Goal: Transaction & Acquisition: Purchase product/service

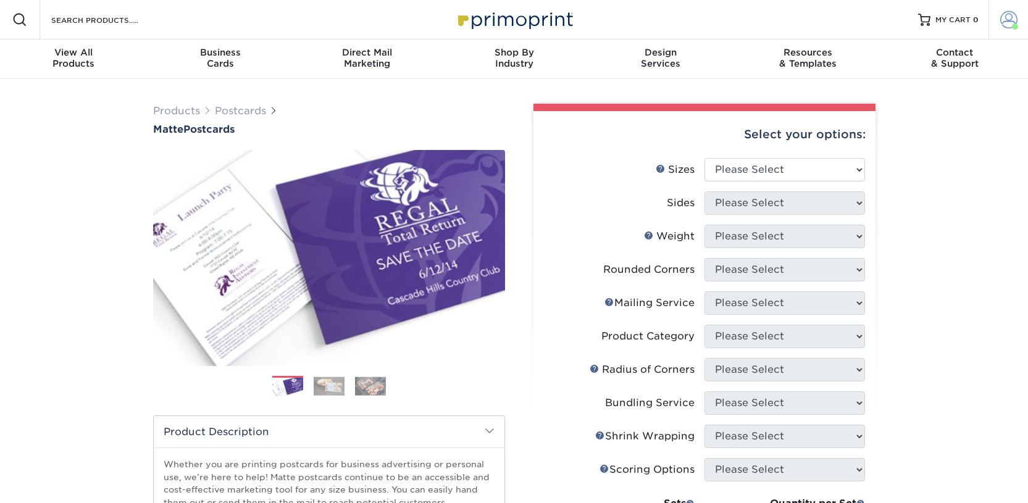
click at [1000, 25] on span at bounding box center [1008, 19] width 17 height 17
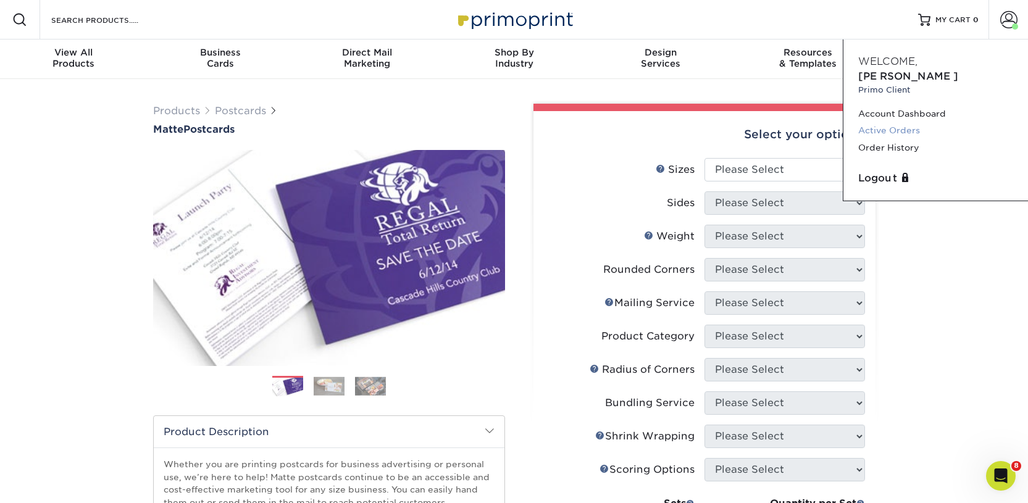
click at [890, 122] on link "Active Orders" at bounding box center [935, 130] width 155 height 17
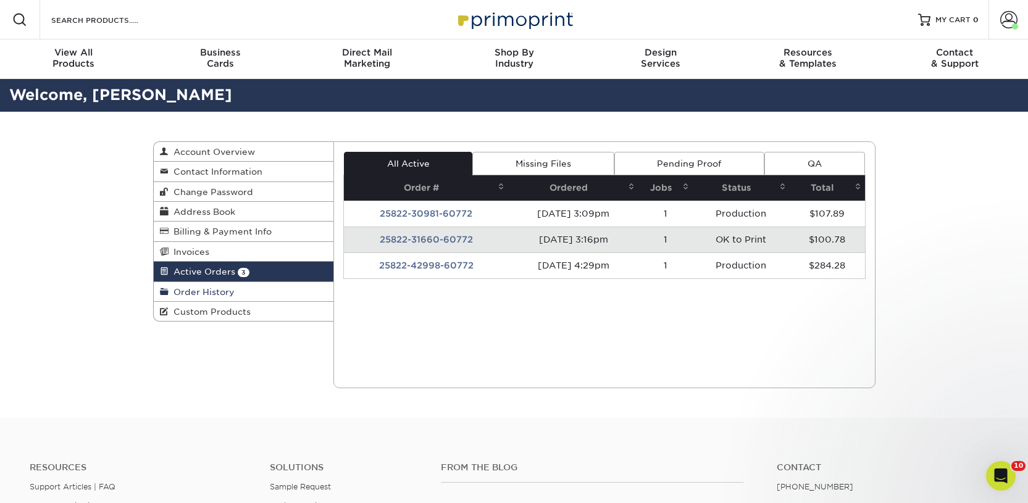
click at [231, 294] on span "Order History" at bounding box center [202, 292] width 66 height 10
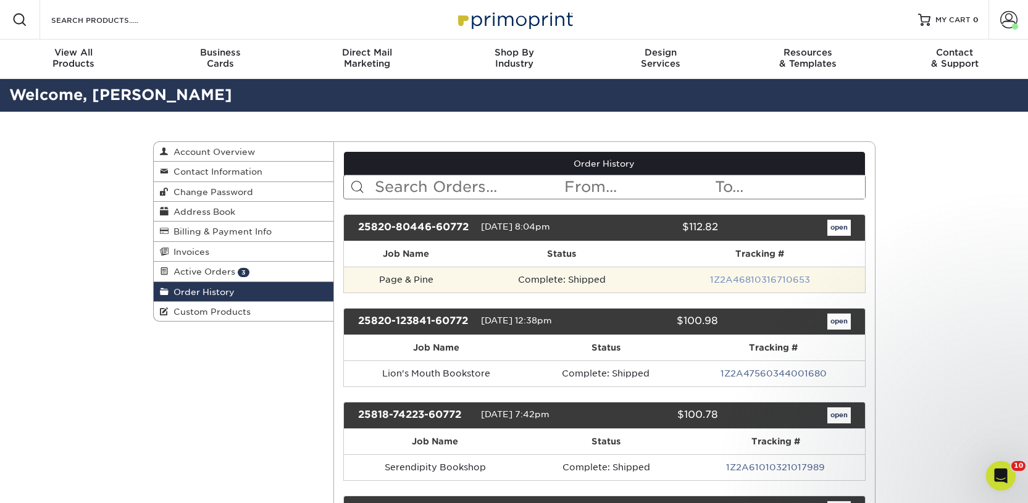
click at [751, 279] on link "1Z2A46810316710653" at bounding box center [760, 280] width 100 height 10
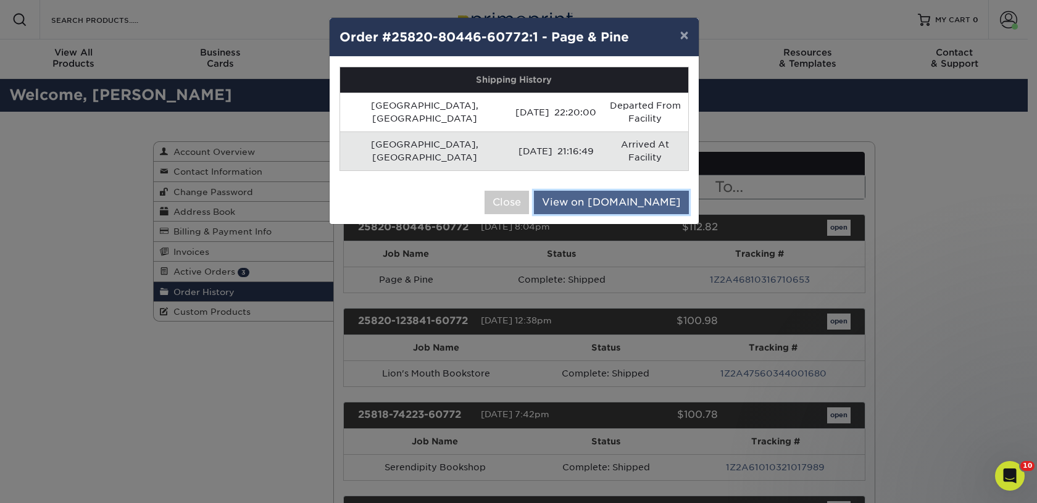
click at [610, 191] on link "View on UPS.com" at bounding box center [611, 202] width 155 height 23
click at [635, 191] on link "View on UPS.com" at bounding box center [611, 202] width 155 height 23
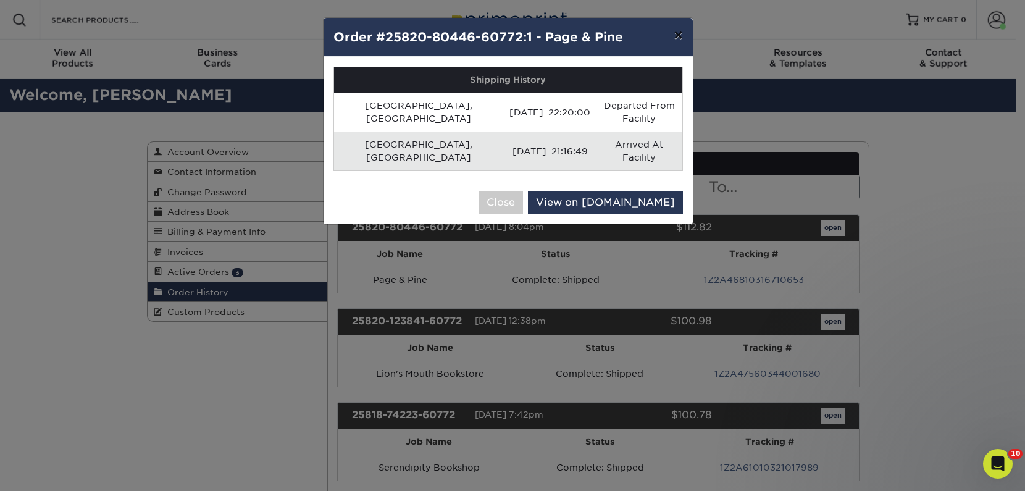
click at [676, 33] on button "×" at bounding box center [678, 35] width 28 height 35
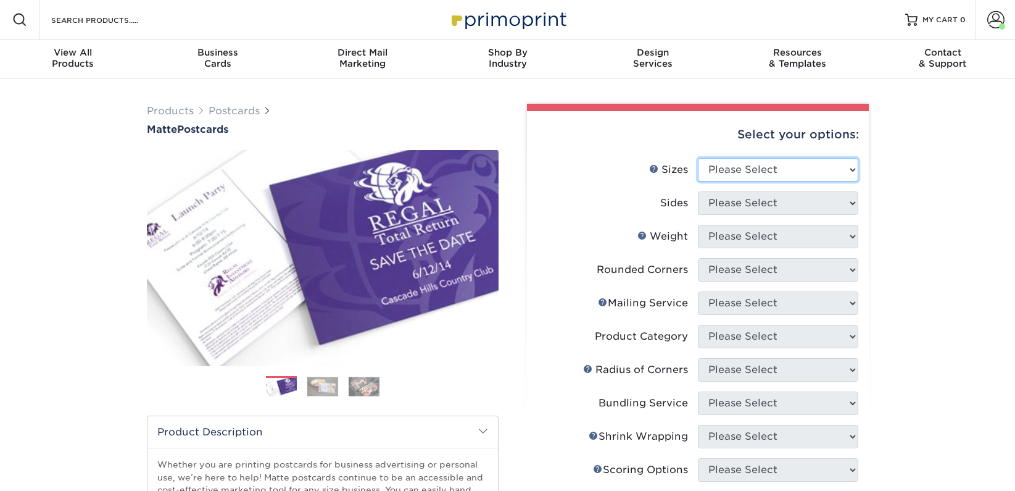
click at [716, 167] on select "Please Select 1.5" x 7" 2" x 4" 2" x 6" 2" x 7" 2" x 8" 2.12" x 5.5" 2.125" x 5…" at bounding box center [778, 169] width 160 height 23
select select "2.00x6.00"
click at [698, 158] on select "Please Select 1.5" x 7" 2" x 4" 2" x 6" 2" x 7" 2" x 8" 2.12" x 5.5" 2.125" x 5…" at bounding box center [778, 169] width 160 height 23
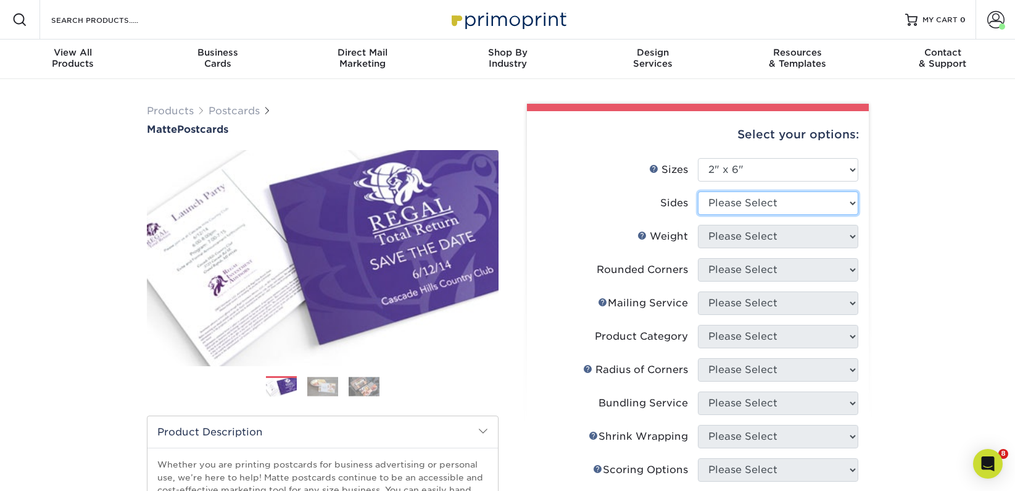
click at [720, 204] on select "Please Select Print Both Sides Print Front Only" at bounding box center [778, 202] width 160 height 23
select select "13abbda7-1d64-4f25-8bb2-c179b224825d"
click at [698, 191] on select "Please Select Print Both Sides Print Front Only" at bounding box center [778, 202] width 160 height 23
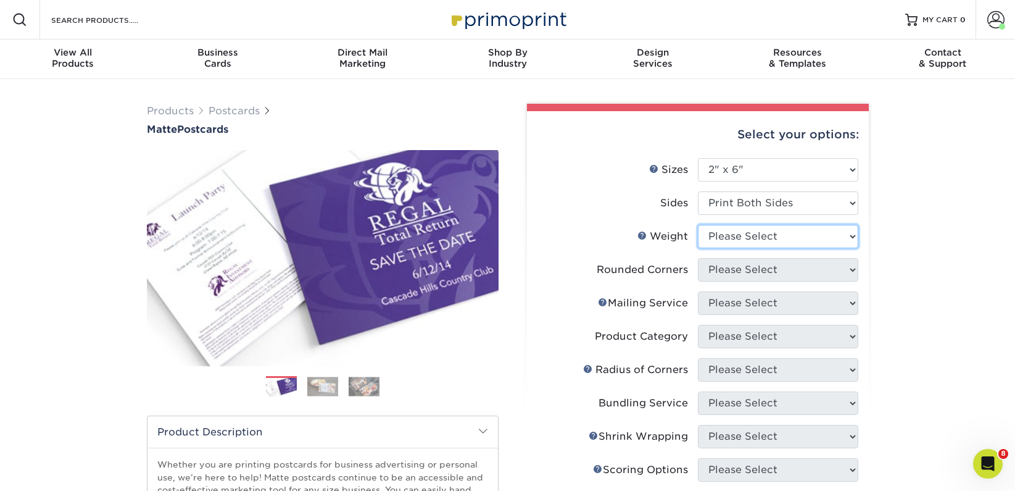
click at [718, 244] on select "Please Select 14PT 16PT" at bounding box center [778, 236] width 160 height 23
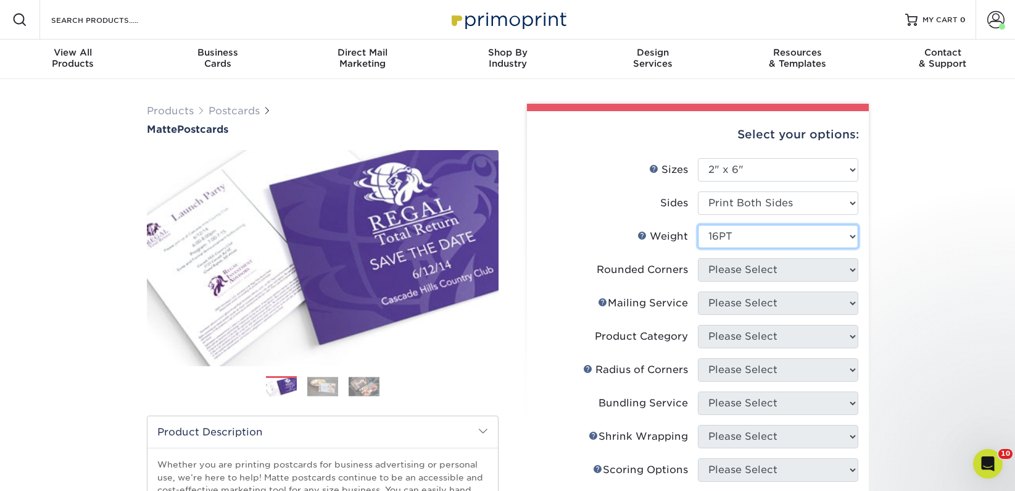
click at [698, 225] on select "Please Select 14PT 16PT" at bounding box center [778, 236] width 160 height 23
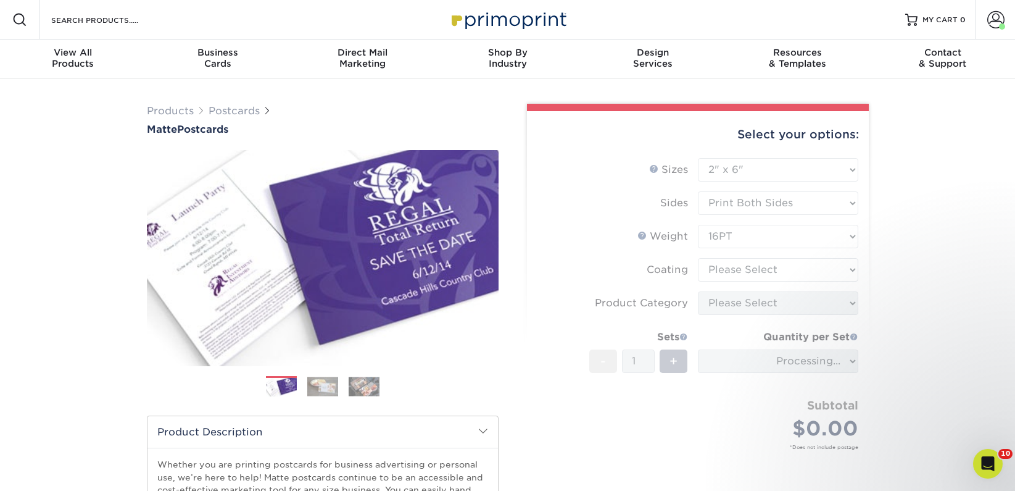
click at [728, 234] on form "Sizes Help Sizes Please Select 1.5" x 7" 2" x 4" 2" x 6" 2" x 7" 2" x 8" 2.12" …" at bounding box center [698, 318] width 322 height 320
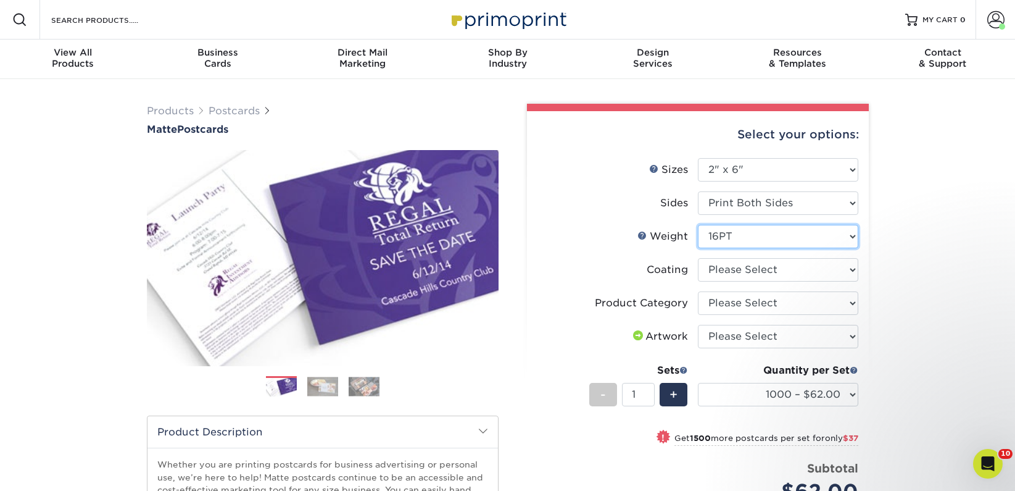
click at [735, 235] on select "Please Select 14PT 16PT" at bounding box center [778, 236] width 160 height 23
select select "14PT"
click at [698, 225] on select "Please Select 14PT 16PT" at bounding box center [778, 236] width 160 height 23
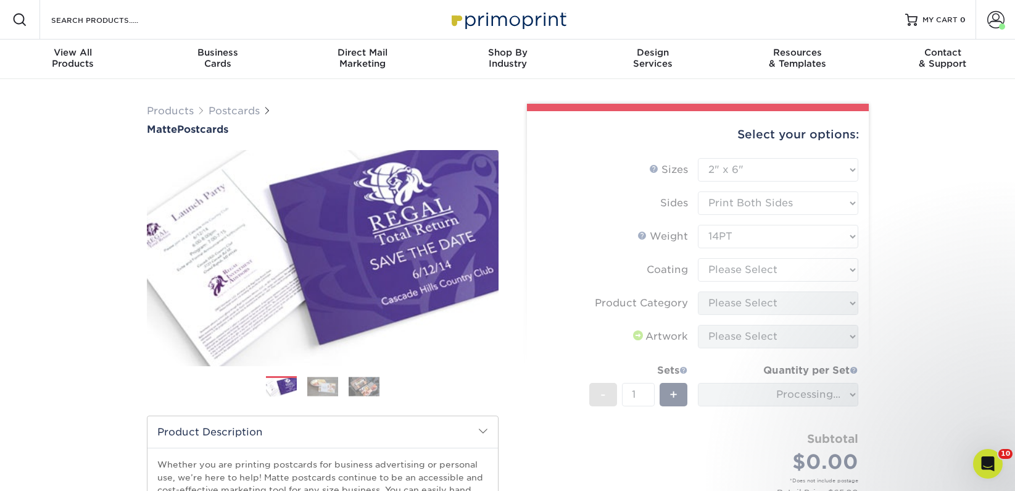
click at [735, 269] on form "Sizes Help Sizes Please Select 1.5" x 7" 2" x 4" 2" x 6" 2" x 7" 2" x 8" 2.12" …" at bounding box center [698, 340] width 322 height 365
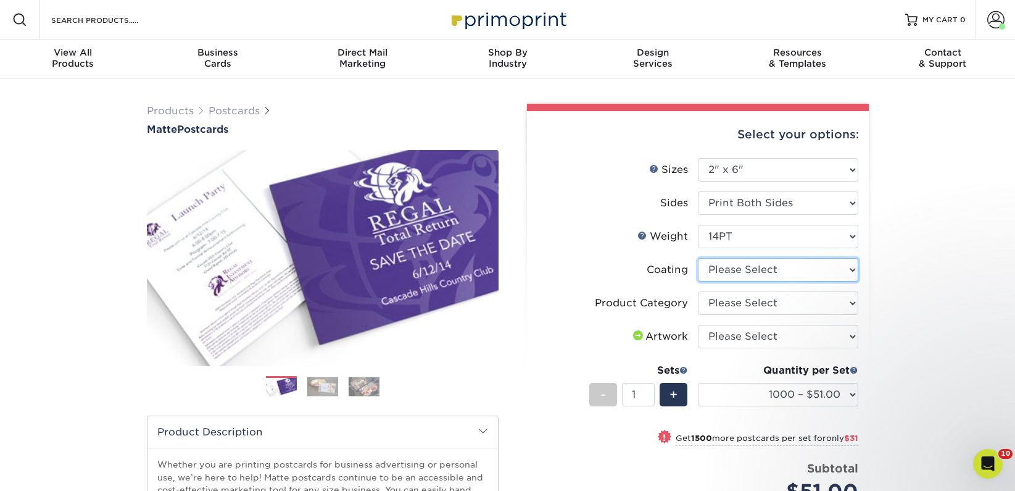
click at [733, 271] on select at bounding box center [778, 269] width 160 height 23
select select "121bb7b5-3b4d-429f-bd8d-bbf80e953313"
click at [698, 258] on select at bounding box center [778, 269] width 160 height 23
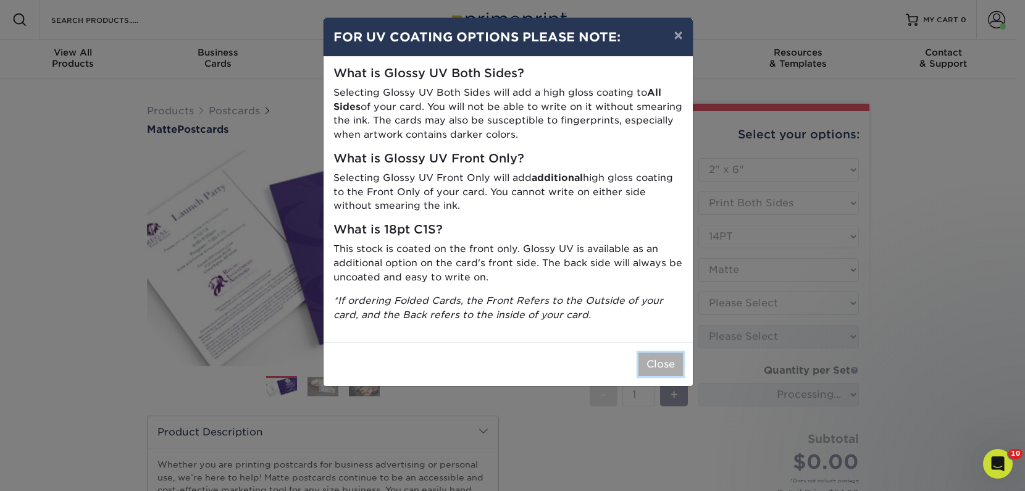
click at [667, 360] on button "Close" at bounding box center [660, 363] width 44 height 23
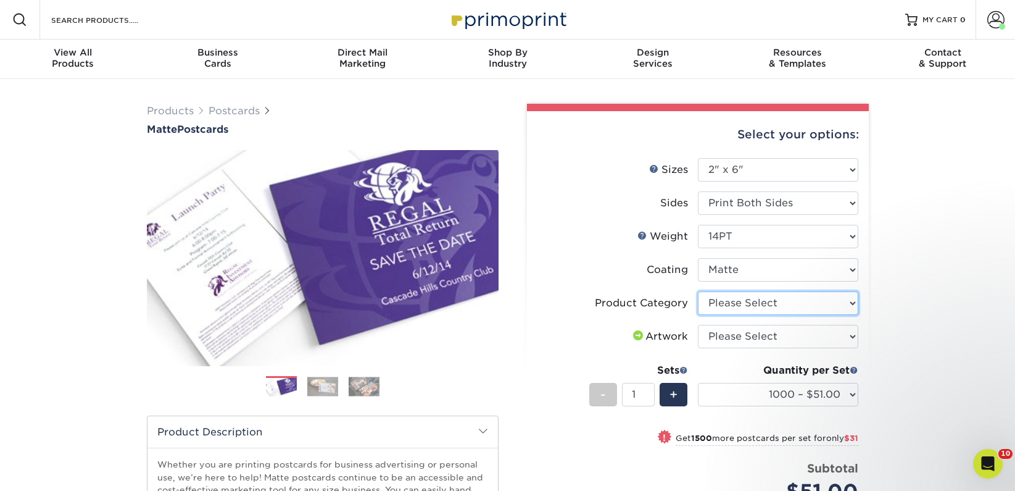
click at [717, 303] on select "Please Select Postcards" at bounding box center [778, 302] width 160 height 23
select select "9b7272e0-d6c8-4c3c-8e97-d3a1bcdab858"
click at [698, 291] on select "Please Select Postcards" at bounding box center [778, 302] width 160 height 23
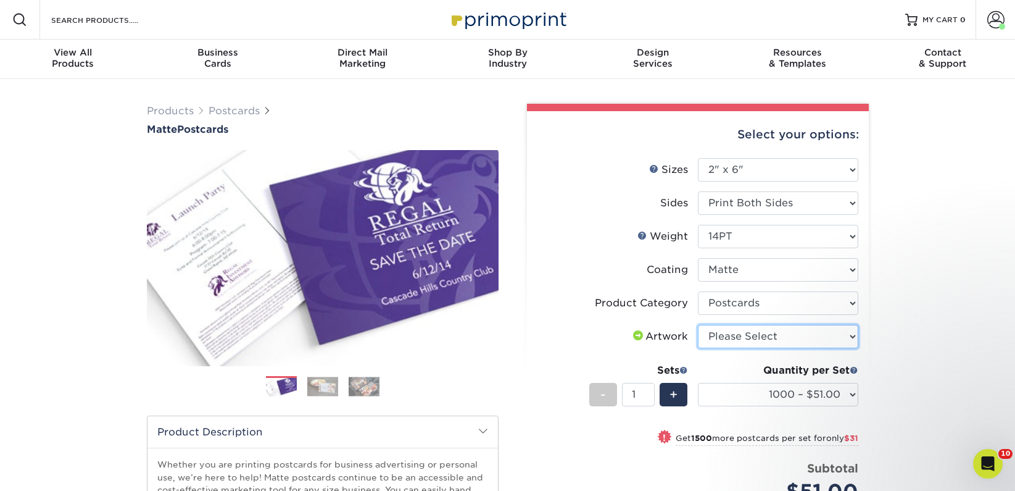
click at [720, 330] on select "Please Select I will upload files I need a design - $150" at bounding box center [778, 336] width 160 height 23
select select "upload"
click at [698, 325] on select "Please Select I will upload files I need a design - $150" at bounding box center [778, 336] width 160 height 23
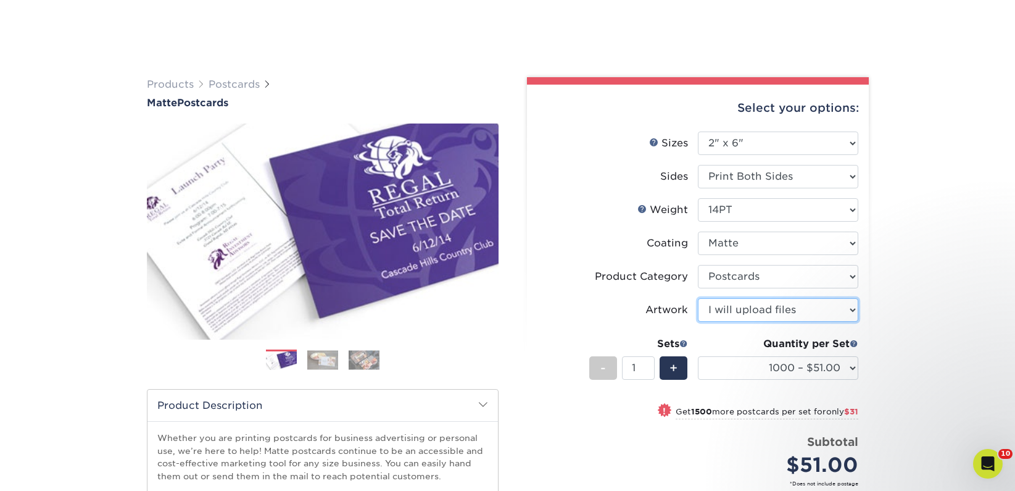
scroll to position [102, 0]
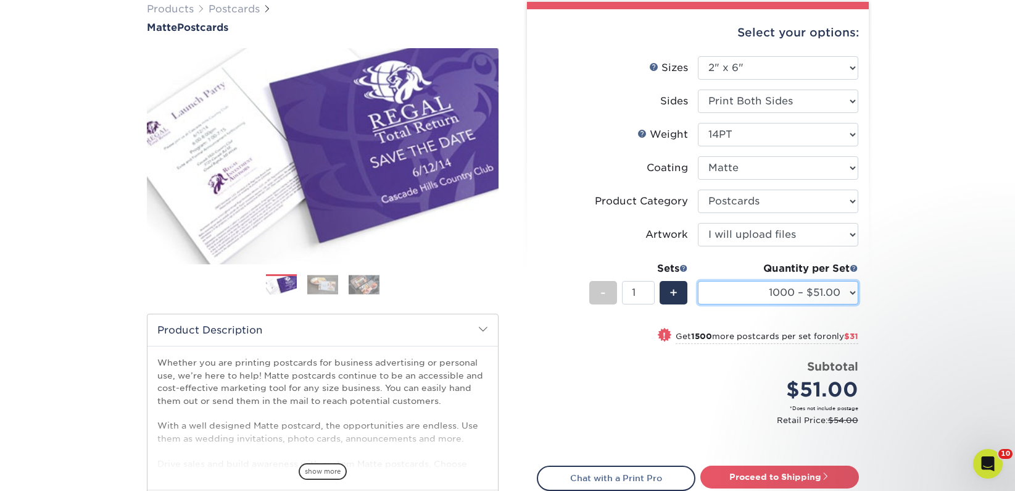
click at [720, 289] on select "1000 – $51.00 2500 – $82.00 5000 – $123.00 10000 – $234.00 15000 – $344.00 2000…" at bounding box center [778, 292] width 160 height 23
click at [677, 294] on span "+" at bounding box center [674, 292] width 8 height 19
type input "2"
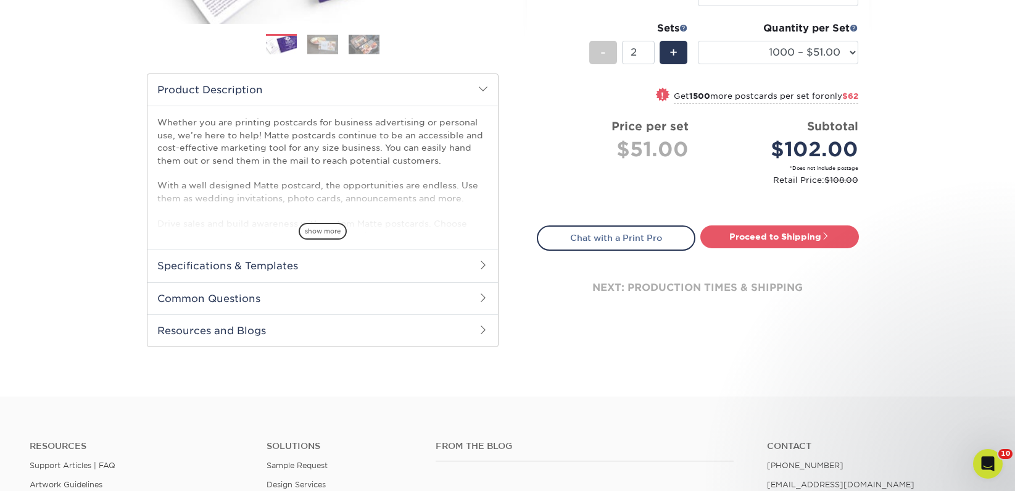
scroll to position [345, 0]
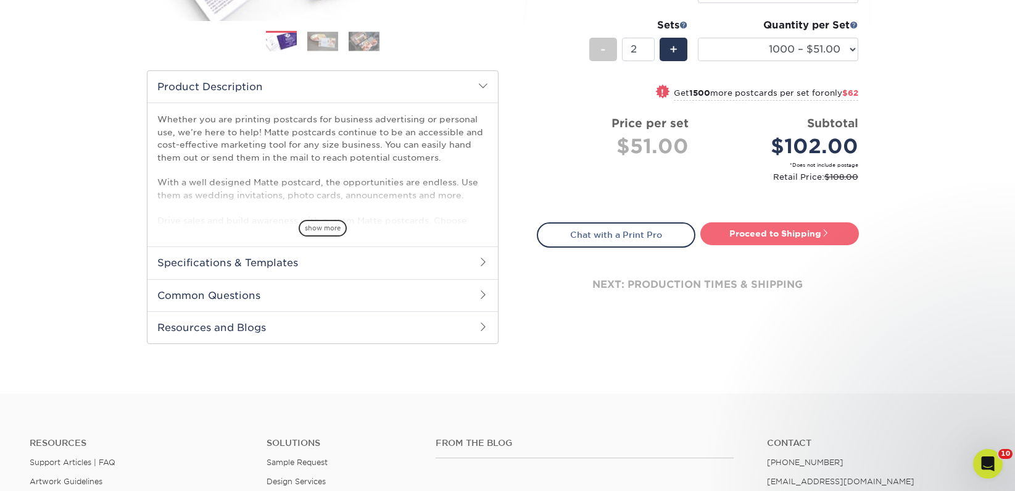
click at [743, 241] on link "Proceed to Shipping" at bounding box center [780, 233] width 159 height 22
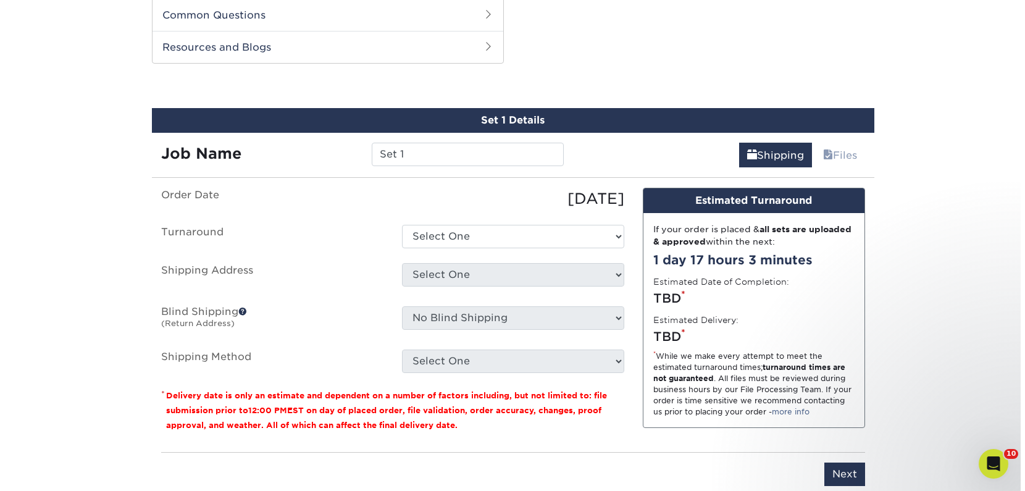
scroll to position [628, 0]
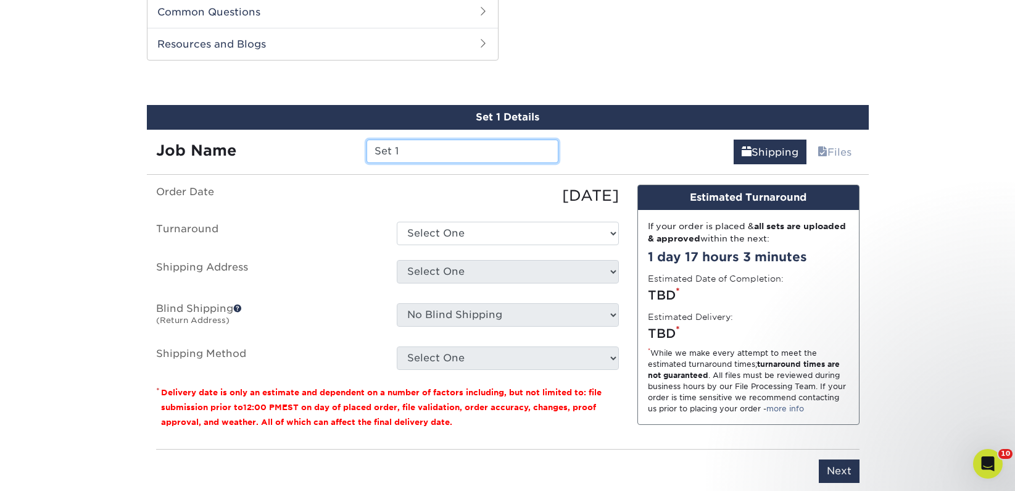
click at [385, 151] on input "Set 1" at bounding box center [463, 151] width 192 height 23
paste input "Cuentos y Café BIPOC Bookstore"
type input "Cuentos y Café BIPOC Bookstore"
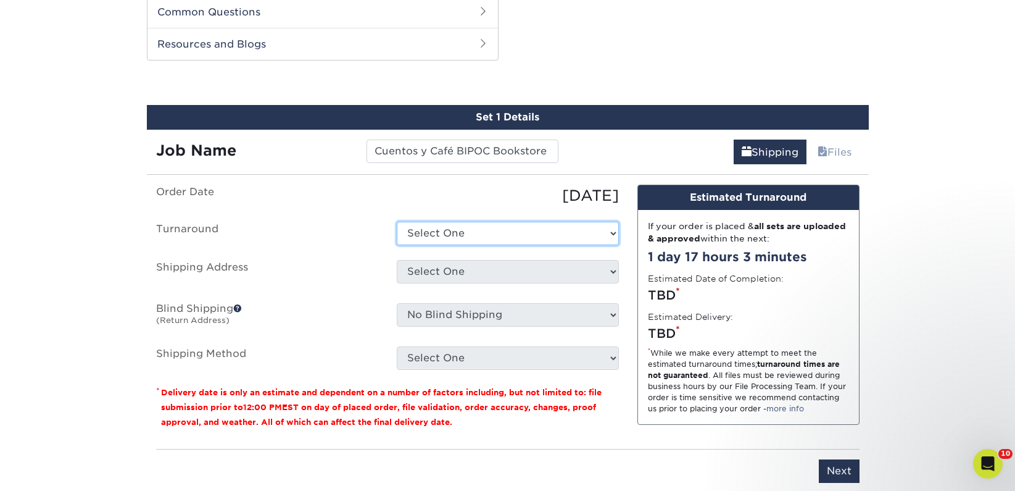
click at [433, 228] on select "Select One 2-4 Business Days 2 Day Next Business Day" at bounding box center [508, 233] width 222 height 23
select select "731eb35c-fd06-49dc-8fc6-ed637cd2e6cc"
click at [397, 222] on select "Select One 2-4 Business Days 2 Day Next Business Day" at bounding box center [508, 233] width 222 height 23
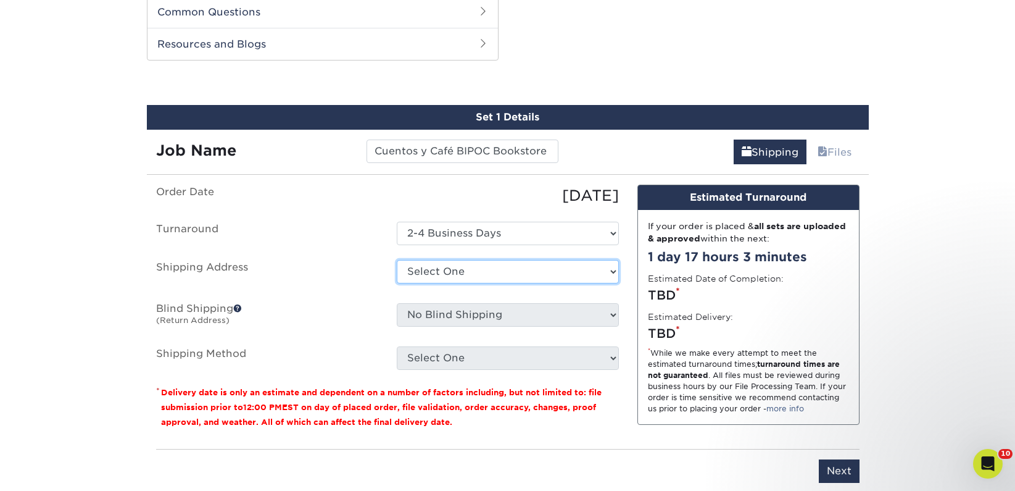
click at [439, 269] on select "Select One 2nd Floor Convention Center A Better Today Books & Boutique A Good B…" at bounding box center [508, 271] width 222 height 23
select select "newaddress"
click at [397, 260] on select "Select One 2nd Floor Convention Center A Better Today Books & Boutique A Good B…" at bounding box center [508, 271] width 222 height 23
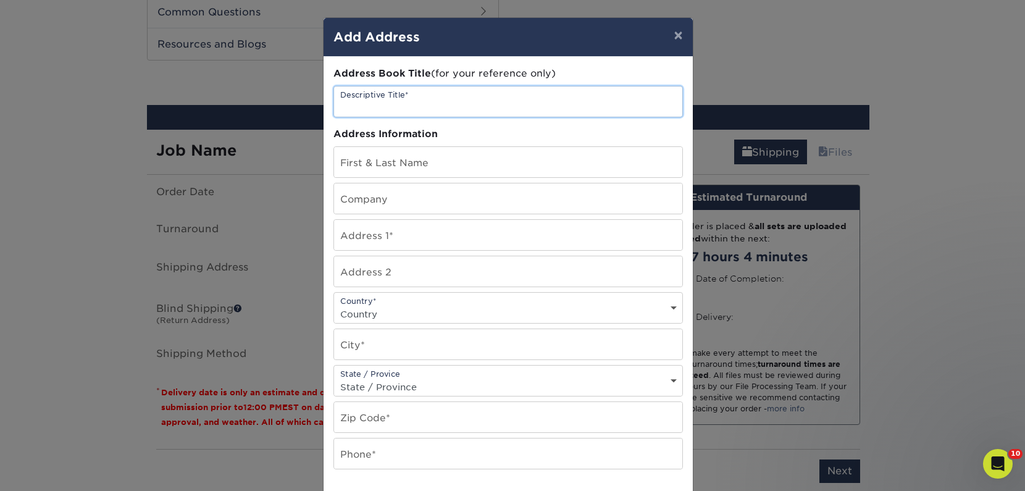
click at [409, 107] on input "text" at bounding box center [508, 101] width 348 height 30
paste input "Cuentos y Café BIPOC Bookstore"
type input "Cuentos y Café BIPOC Bookstore"
click at [369, 209] on input "text" at bounding box center [508, 198] width 348 height 30
paste input "Cuentos y Café BIPOC Bookstore"
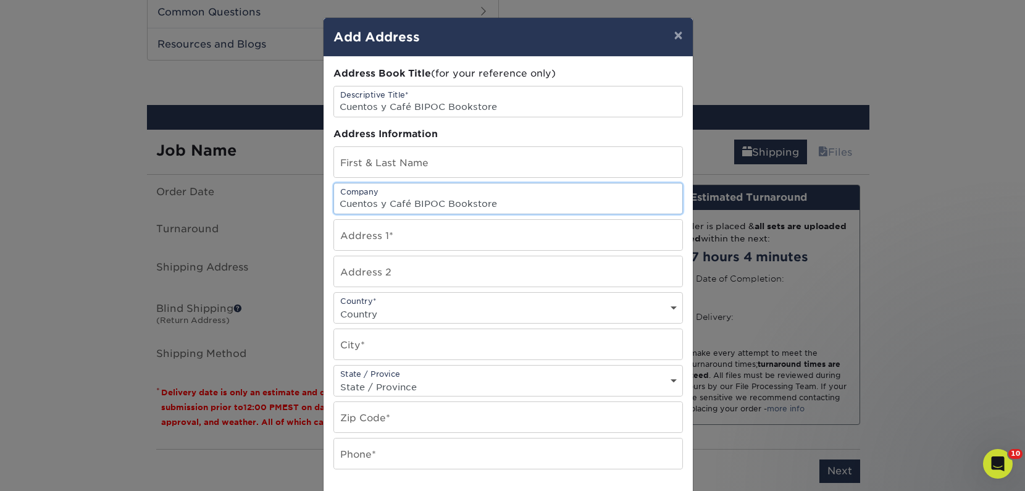
type input "Cuentos y Café BIPOC Bookstore"
click at [364, 162] on input "text" at bounding box center [508, 162] width 348 height 30
paste input "[PERSON_NAME]"
type input "[PERSON_NAME]"
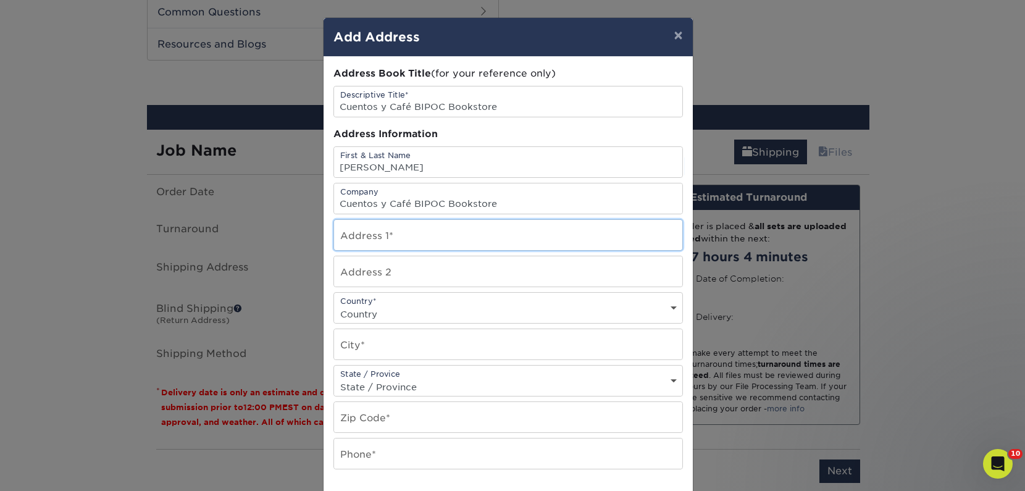
click at [391, 231] on input "text" at bounding box center [508, 235] width 348 height 30
paste input "[STREET_ADDRESS][PERSON_NAME]"
type input "[STREET_ADDRESS][PERSON_NAME]"
click at [371, 309] on select "Country United States Canada ----------------------------- Afghanistan Albania …" at bounding box center [508, 314] width 348 height 18
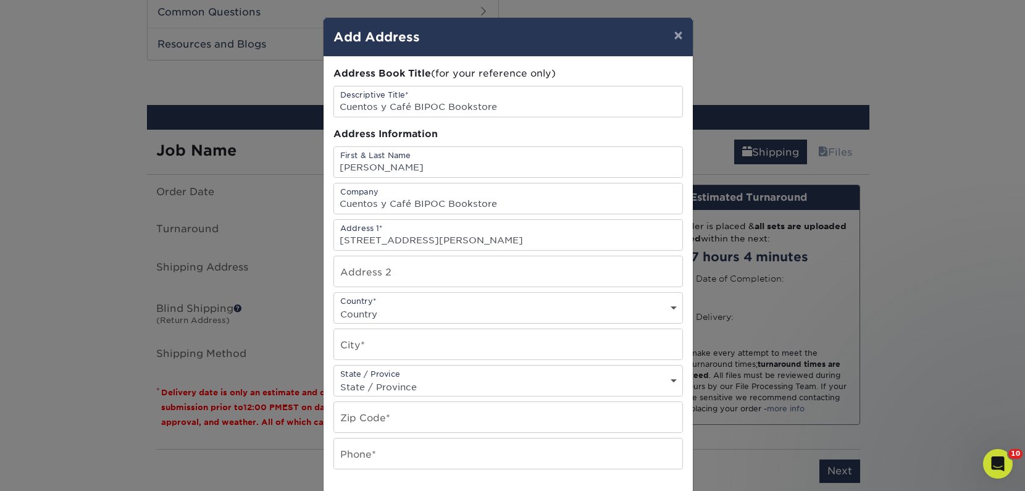
click at [371, 309] on select "Country United States Canada ----------------------------- Afghanistan Albania …" at bounding box center [508, 314] width 348 height 18
click at [370, 312] on select "Country United States Canada ----------------------------- Afghanistan Albania …" at bounding box center [508, 314] width 348 height 18
select select "US"
click at [334, 305] on select "Country United States Canada ----------------------------- Afghanistan Albania …" at bounding box center [508, 314] width 348 height 18
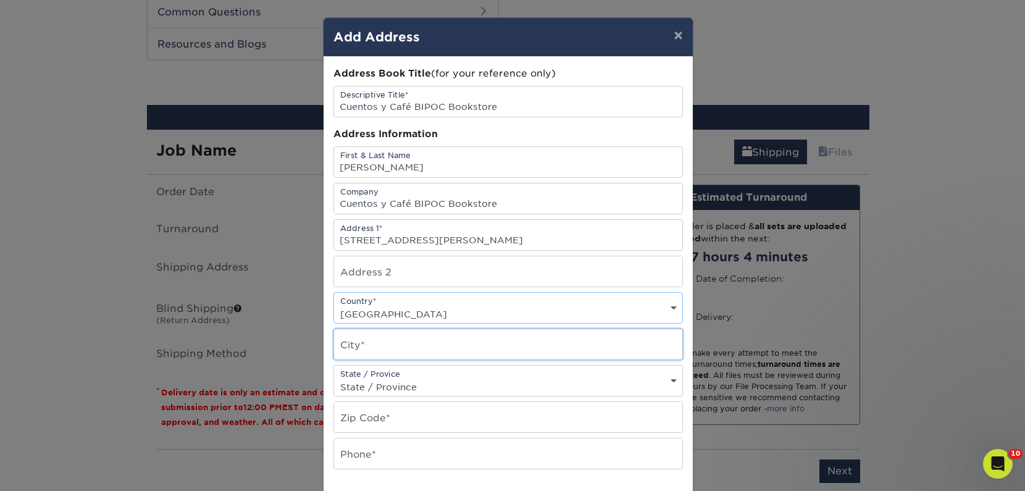
click at [368, 340] on input "text" at bounding box center [508, 344] width 348 height 30
paste input "Asheville"
type input "Asheville"
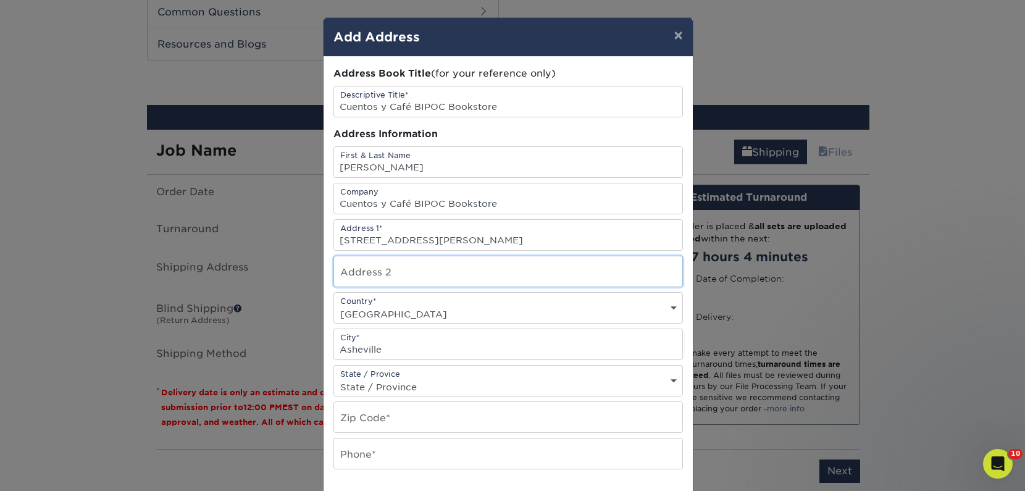
click at [389, 265] on input "text" at bounding box center [508, 271] width 348 height 30
paste input "Unit 407"
type input "Unit 407"
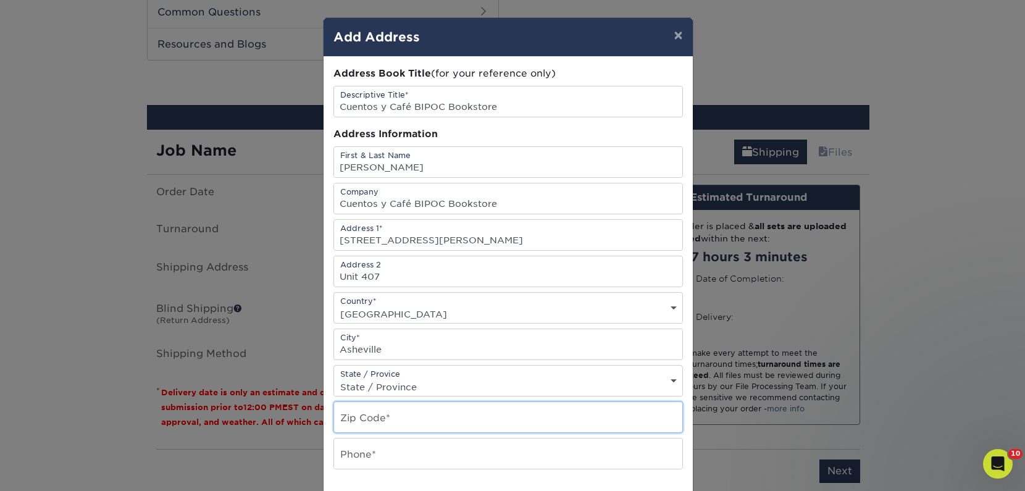
click at [410, 422] on input "text" at bounding box center [508, 417] width 348 height 30
paste input "28804"
type input "28804"
click at [390, 385] on select "State / Province Alabama Alaska Arizona Arkansas California Colorado Connecticu…" at bounding box center [508, 387] width 348 height 18
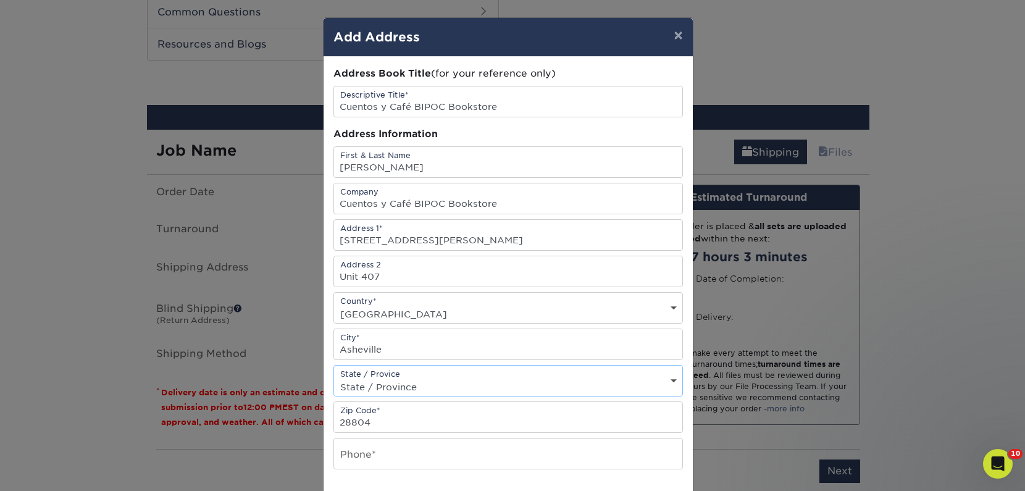
select select "NC"
click at [334, 378] on select "State / Province Alabama Alaska Arizona Arkansas California Colorado Connecticu…" at bounding box center [508, 387] width 348 height 18
click at [362, 451] on input "text" at bounding box center [508, 453] width 348 height 30
type input "4257367064"
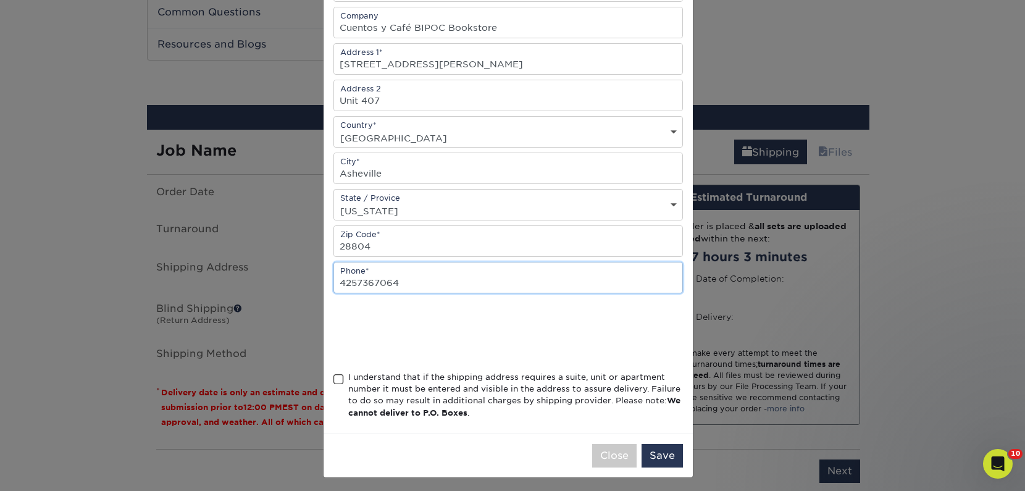
scroll to position [180, 0]
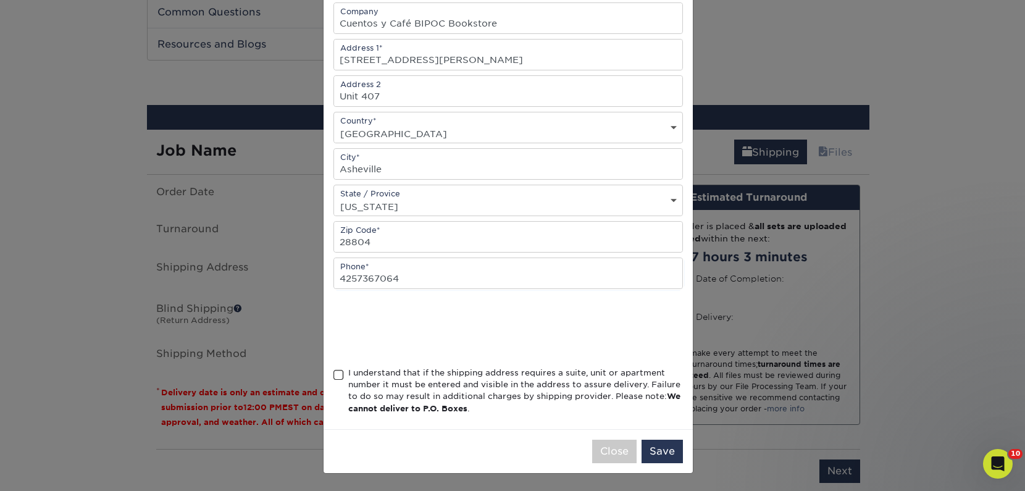
click at [334, 375] on span at bounding box center [338, 375] width 10 height 12
click at [0, 0] on input "I understand that if the shipping address requires a suite, unit or apartment n…" at bounding box center [0, 0] width 0 height 0
click at [643, 450] on button "Save" at bounding box center [661, 450] width 41 height 23
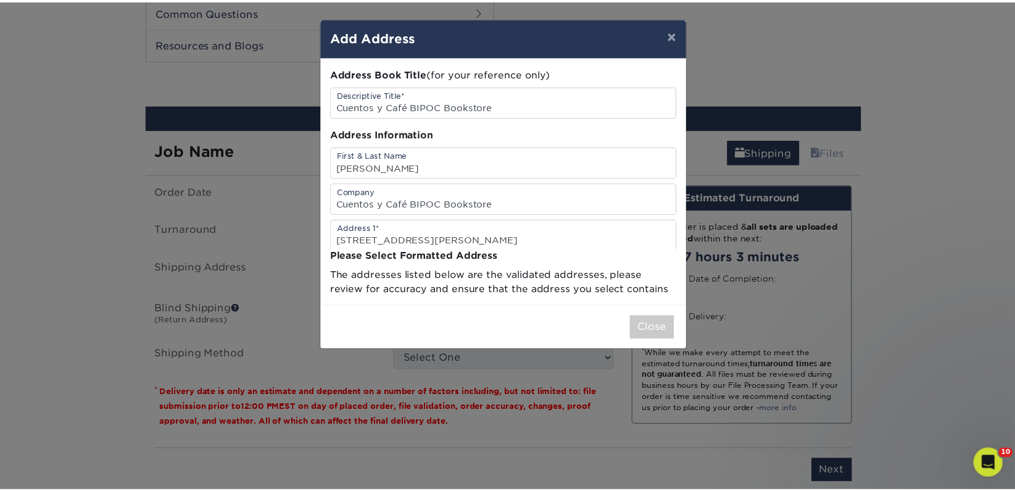
scroll to position [0, 0]
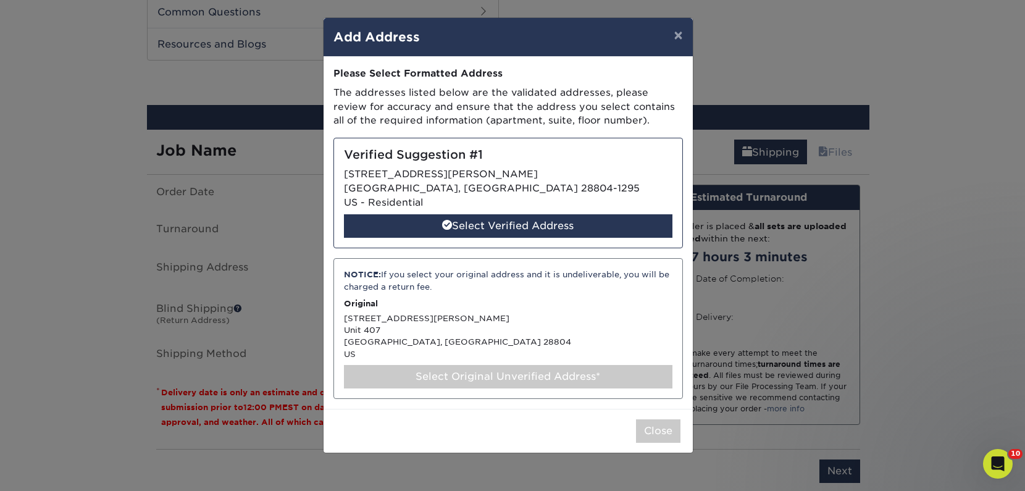
click at [463, 377] on div "Select Original Unverified Address*" at bounding box center [508, 376] width 328 height 23
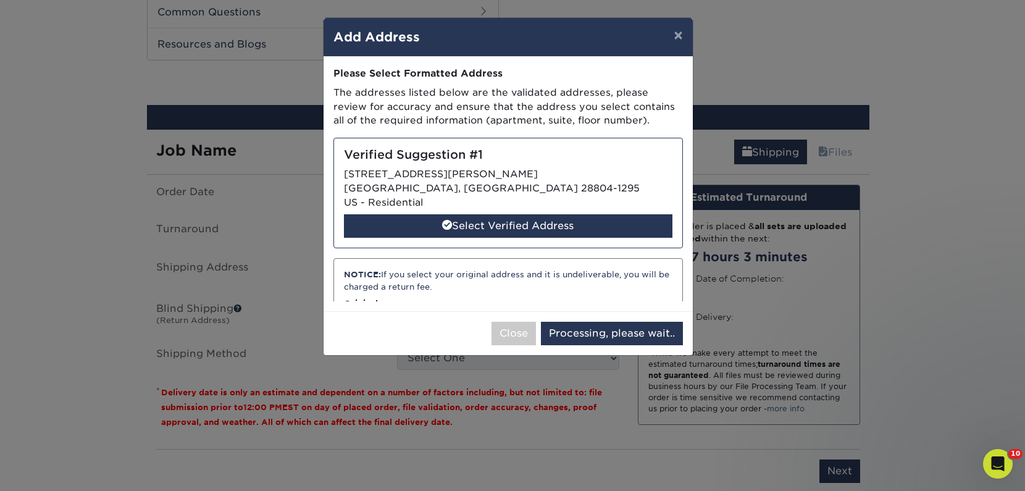
select select "285361"
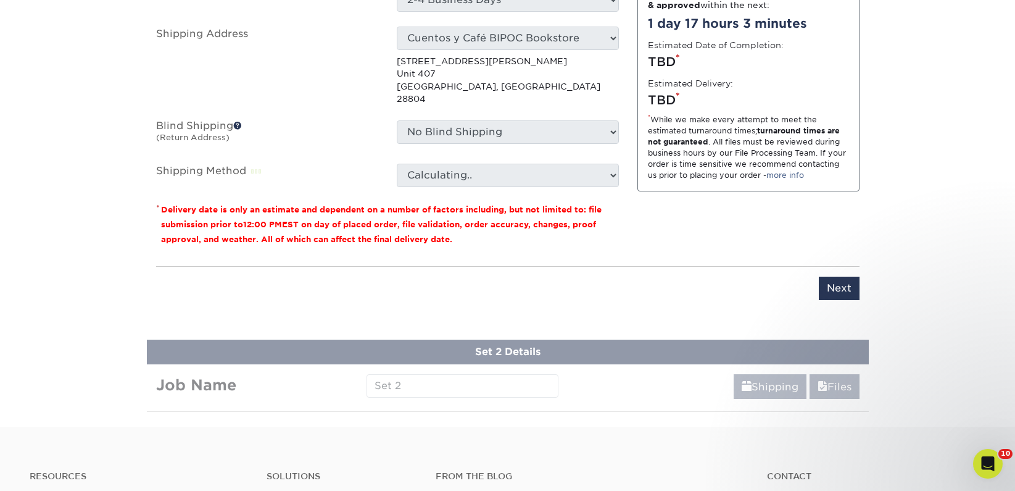
scroll to position [863, 0]
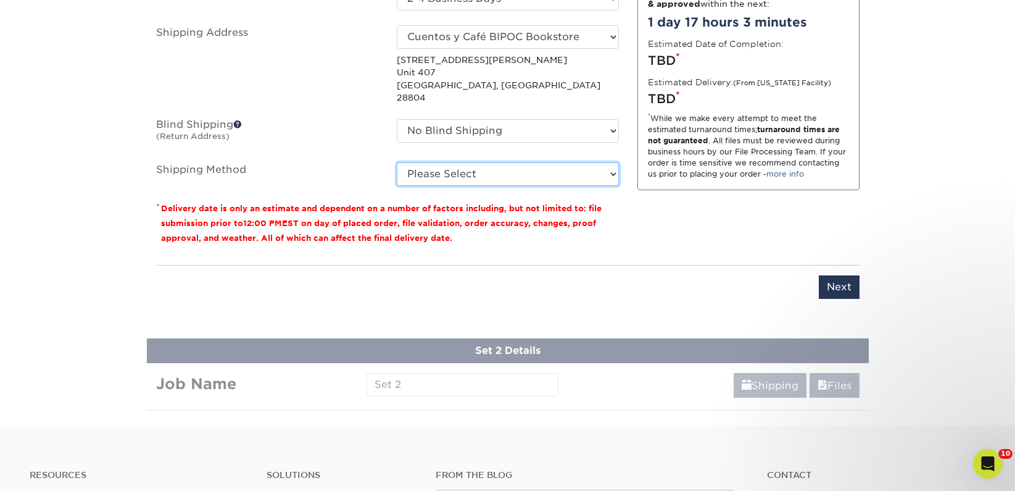
click at [428, 162] on select "Please Select Ground Shipping (+$36.50) 3 Day Shipping Service (+$44.27) 2 Day …" at bounding box center [508, 173] width 222 height 23
select select "03"
click at [397, 162] on select "Please Select Ground Shipping (+$36.50) 3 Day Shipping Service (+$44.27) 2 Day …" at bounding box center [508, 173] width 222 height 23
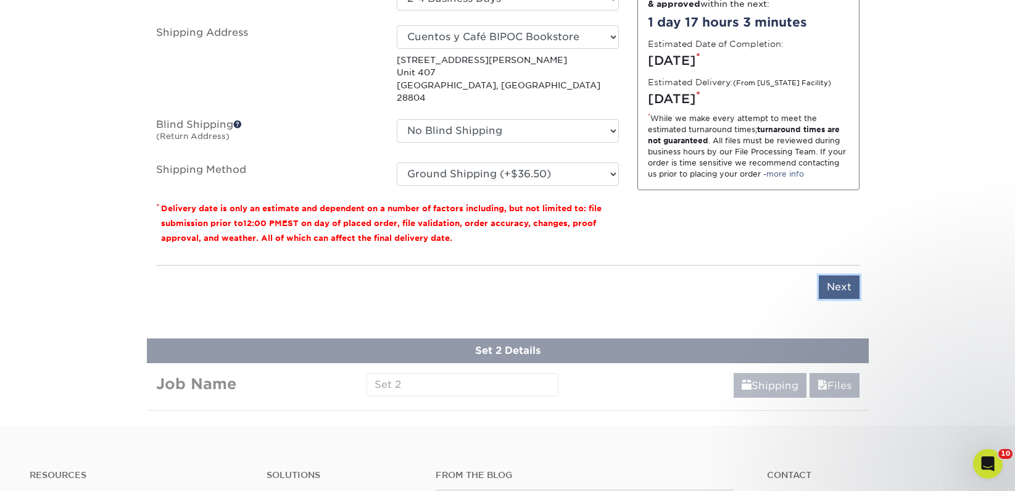
click at [836, 275] on input "Next" at bounding box center [839, 286] width 41 height 23
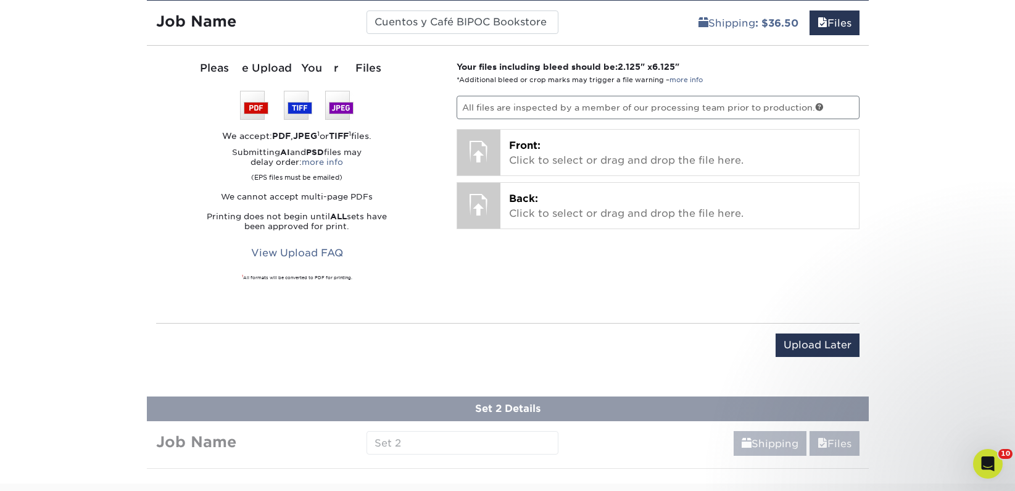
scroll to position [754, 0]
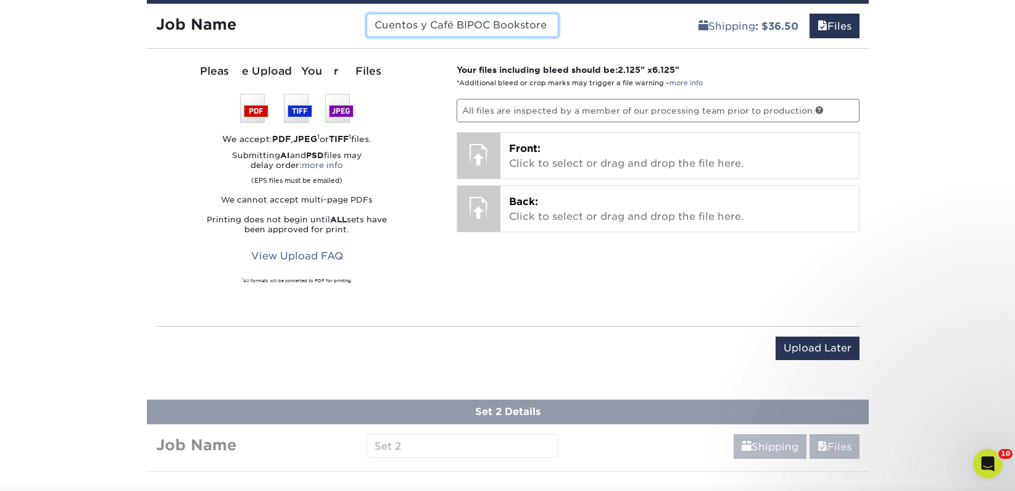
click at [546, 23] on input "Cuentos y Café BIPOC Bookstore" at bounding box center [463, 25] width 192 height 23
click at [548, 24] on input "Cuentos y Café BIPOC Bookstore - 1" at bounding box center [463, 25] width 192 height 23
type input "Cuentos y Café BIPOC Bookstore - 1"
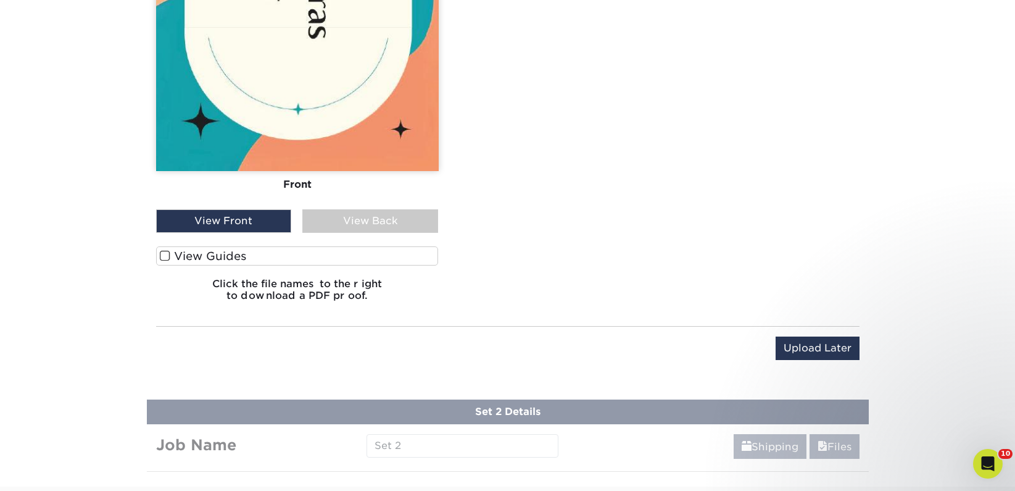
click at [289, 254] on label "View Guides" at bounding box center [297, 255] width 283 height 19
click at [0, 0] on input "View Guides" at bounding box center [0, 0] width 0 height 0
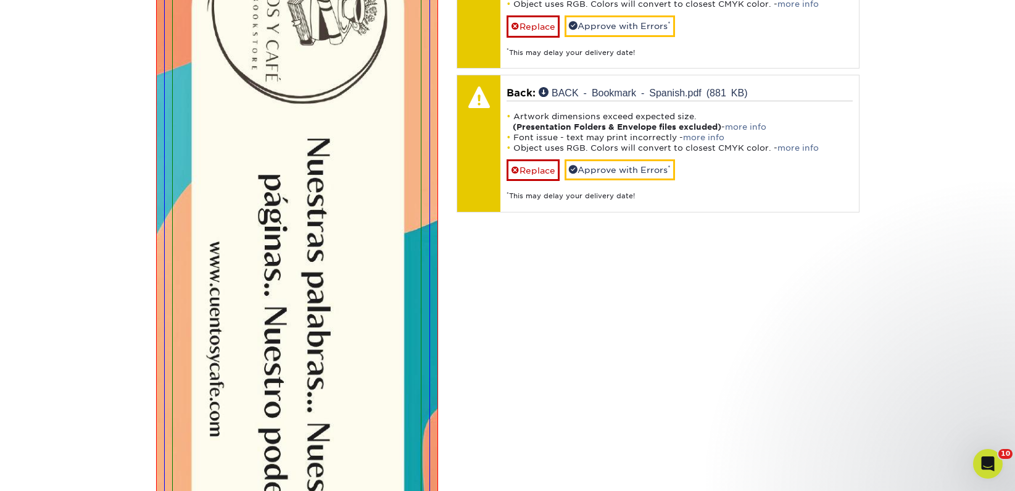
scroll to position [690, 0]
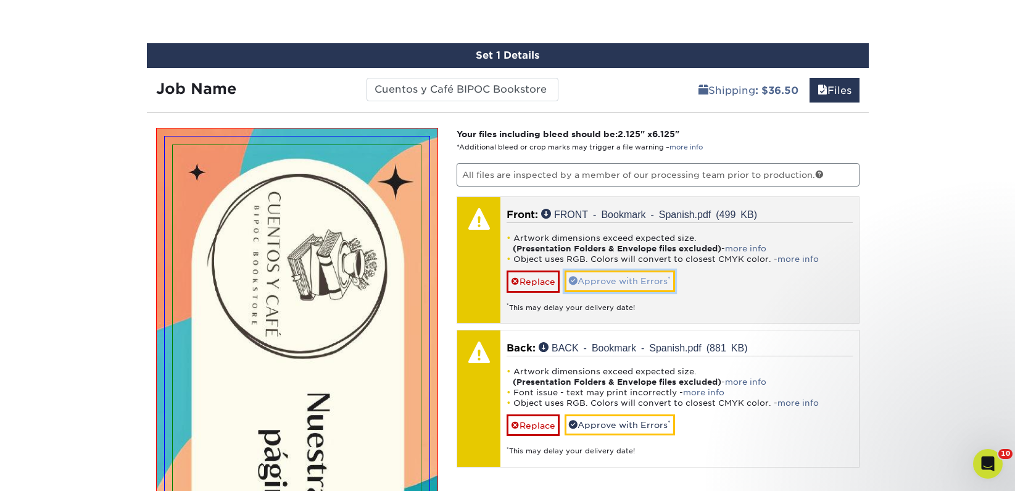
click at [598, 279] on link "Approve with Errors *" at bounding box center [620, 280] width 110 height 21
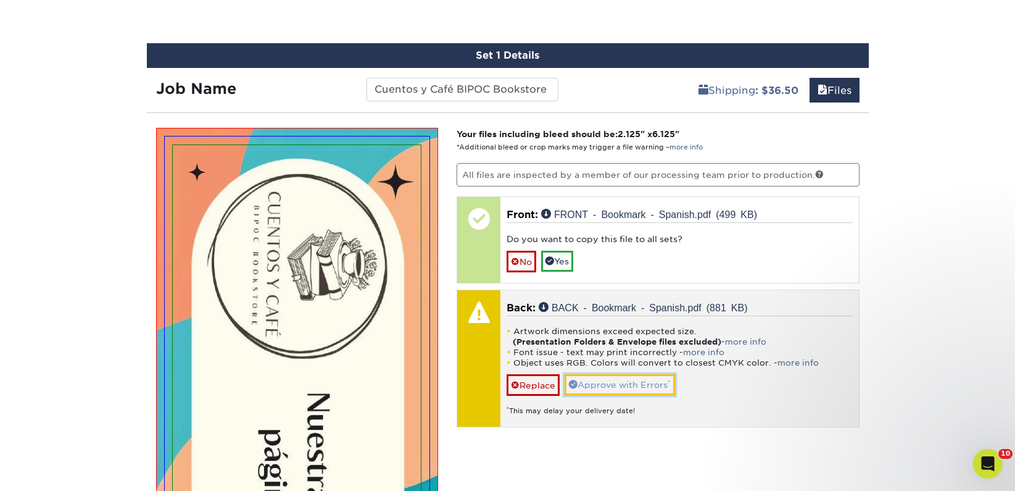
click at [601, 381] on link "Approve with Errors *" at bounding box center [620, 384] width 110 height 21
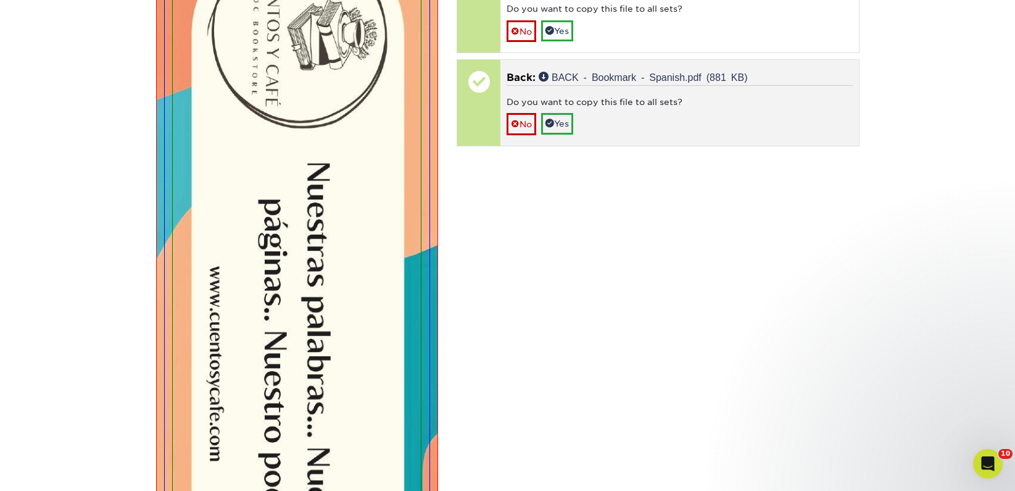
scroll to position [912, 0]
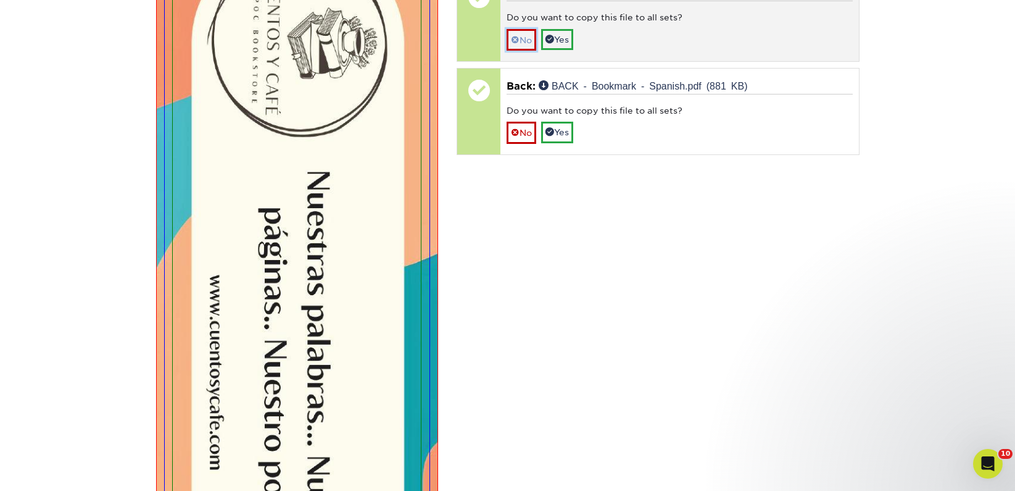
click at [510, 33] on link "No" at bounding box center [522, 40] width 30 height 22
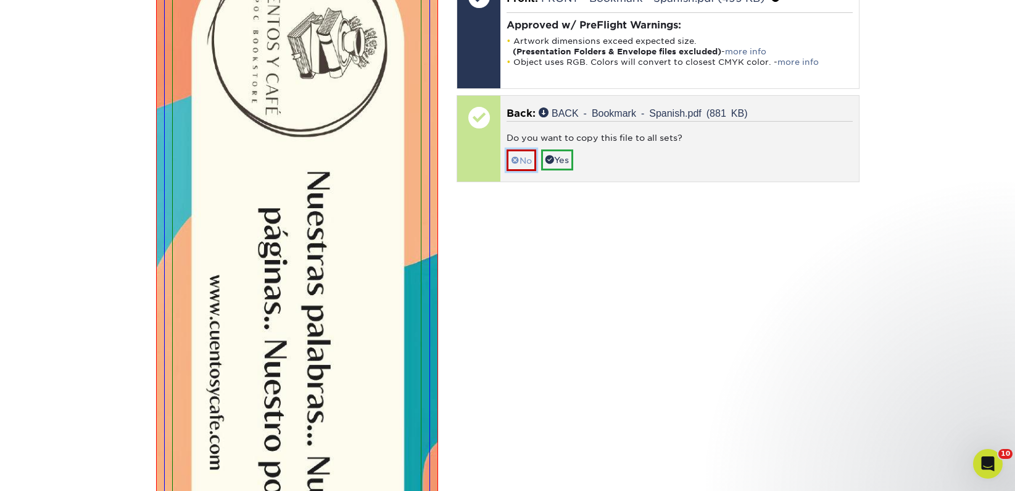
click at [522, 158] on link "No" at bounding box center [522, 160] width 30 height 22
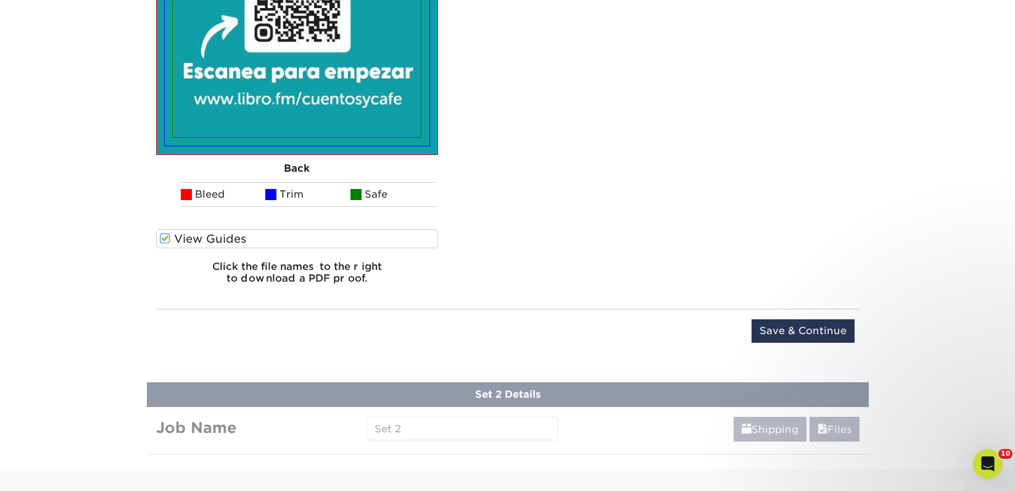
scroll to position [2318, 0]
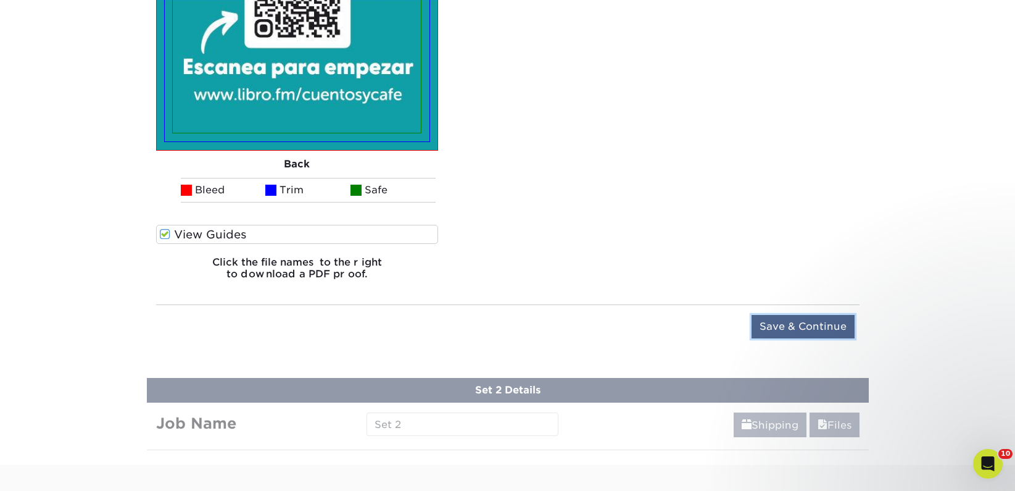
click at [781, 331] on input "Save & Continue" at bounding box center [803, 326] width 103 height 23
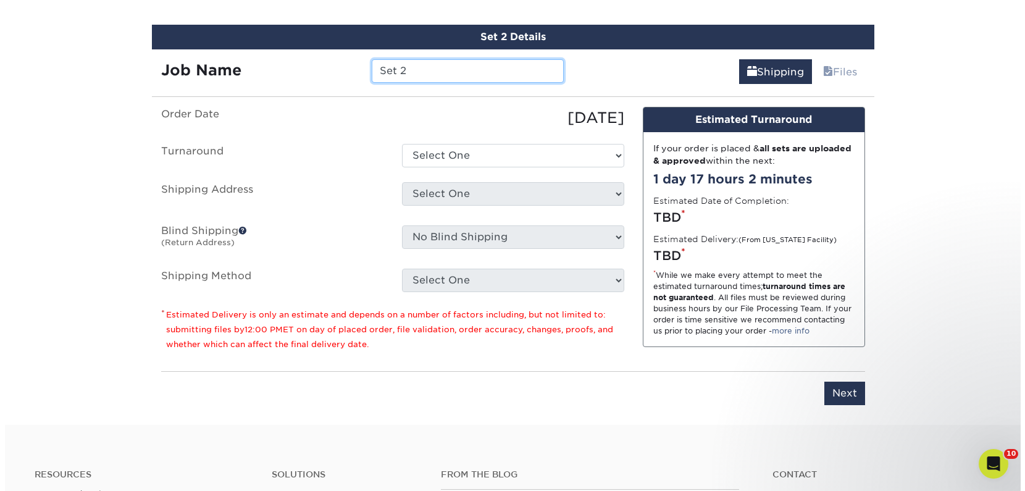
scroll to position [799, 0]
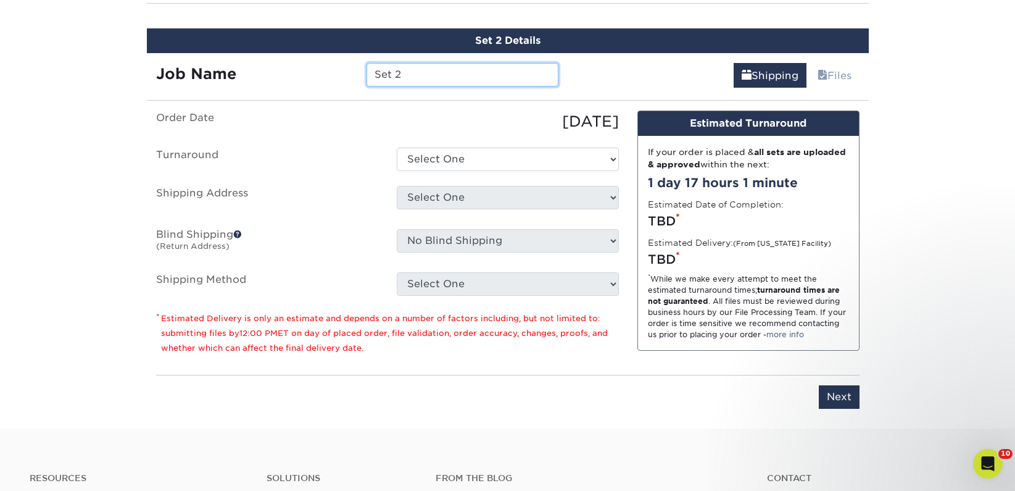
click at [403, 78] on input "Set 2" at bounding box center [463, 74] width 192 height 23
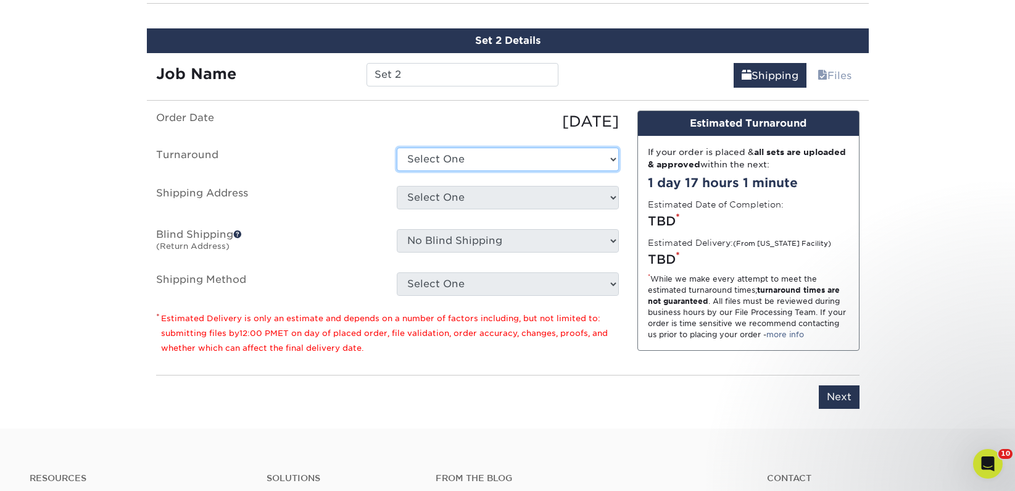
click at [489, 157] on select "Select One 2-4 Business Days 2 Day Next Business Day" at bounding box center [508, 159] width 222 height 23
select select "731eb35c-fd06-49dc-8fc6-ed637cd2e6cc"
click at [397, 148] on select "Select One 2-4 Business Days 2 Day Next Business Day" at bounding box center [508, 159] width 222 height 23
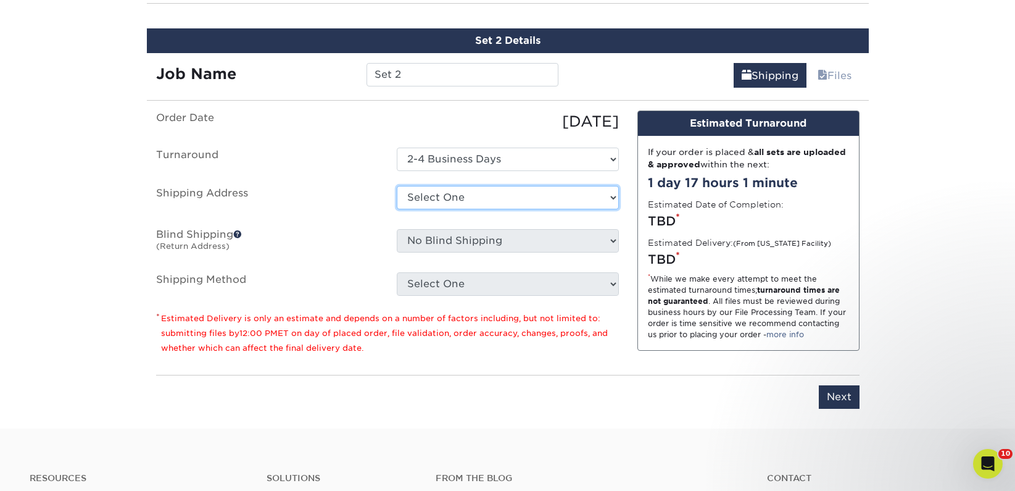
click at [485, 193] on select "Select One 2nd Floor Convention Center A Better Today Books & Boutique A Good B…" at bounding box center [508, 197] width 222 height 23
select select "newaddress"
click at [397, 186] on select "Select One 2nd Floor Convention Center A Better Today Books & Boutique A Good B…" at bounding box center [508, 197] width 222 height 23
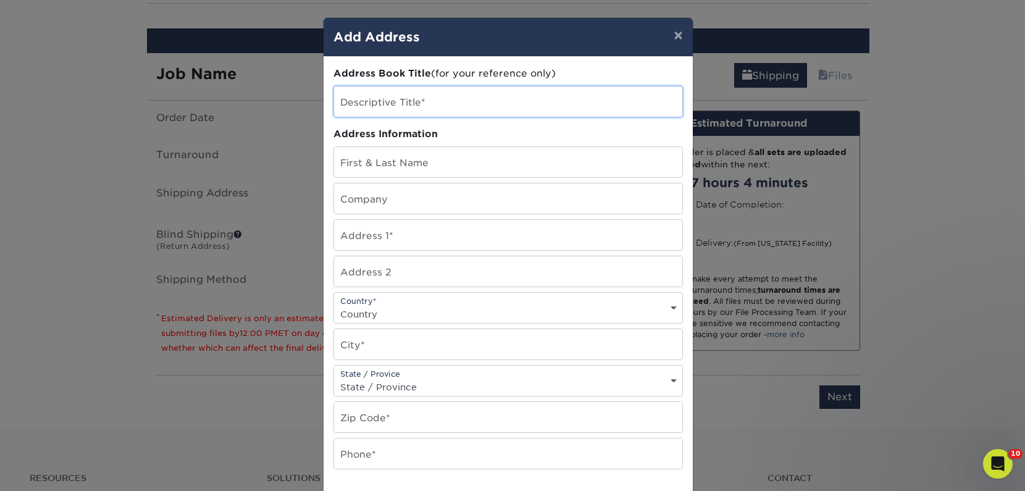
click at [355, 91] on input "text" at bounding box center [508, 101] width 348 height 30
paste input "Cuentos y Café BIPOC Bookstore"
type input "Cuentos y Café BIPOC Bookstore"
click at [370, 209] on input "text" at bounding box center [508, 198] width 348 height 30
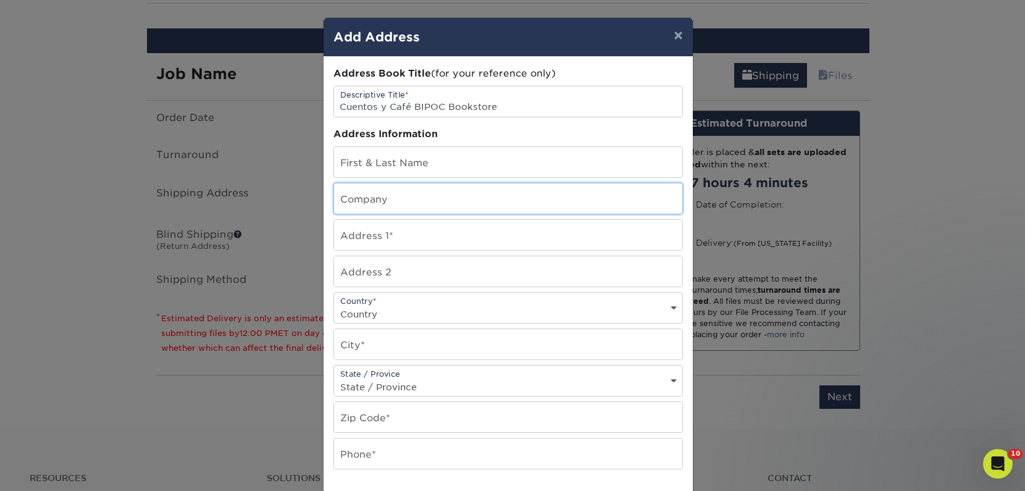
paste input "Cuentos y Café BIPOC Bookstore"
type input "Cuentos y Café BIPOC Bookstore"
click at [431, 168] on input "text" at bounding box center [508, 162] width 348 height 30
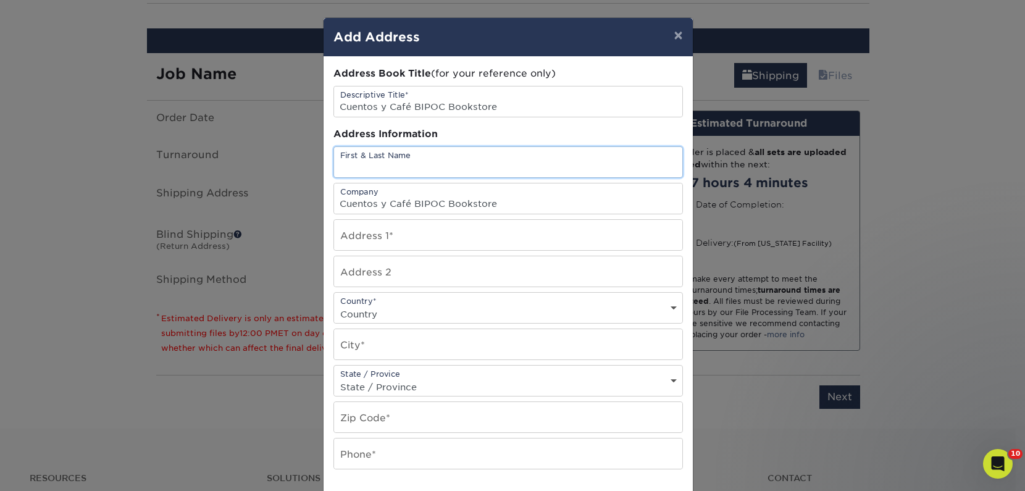
paste input "[PERSON_NAME]"
type input "[PERSON_NAME]"
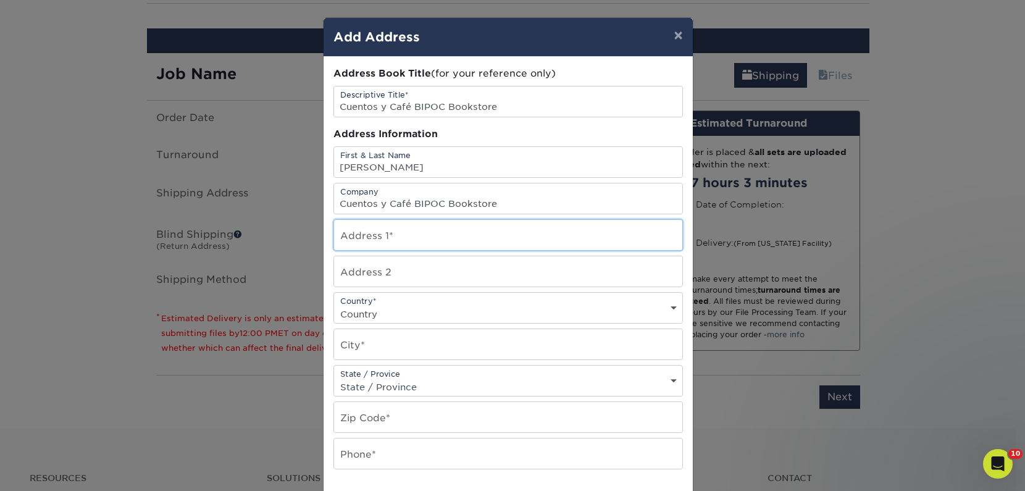
click at [358, 230] on input "text" at bounding box center [508, 235] width 348 height 30
paste input "[STREET_ADDRESS][PERSON_NAME]"
type input "[STREET_ADDRESS][PERSON_NAME]"
click at [407, 269] on input "text" at bounding box center [508, 271] width 348 height 30
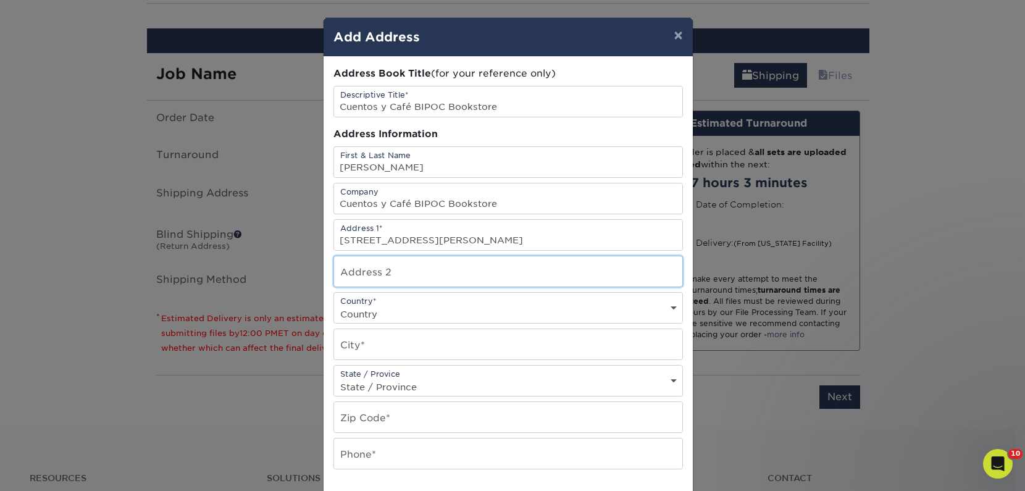
click at [407, 269] on input "text" at bounding box center [508, 271] width 348 height 30
paste input "Unit 407"
type input "Unit 407"
click at [344, 311] on select "Country United States Canada ----------------------------- Afghanistan Albania …" at bounding box center [508, 314] width 348 height 18
select select "US"
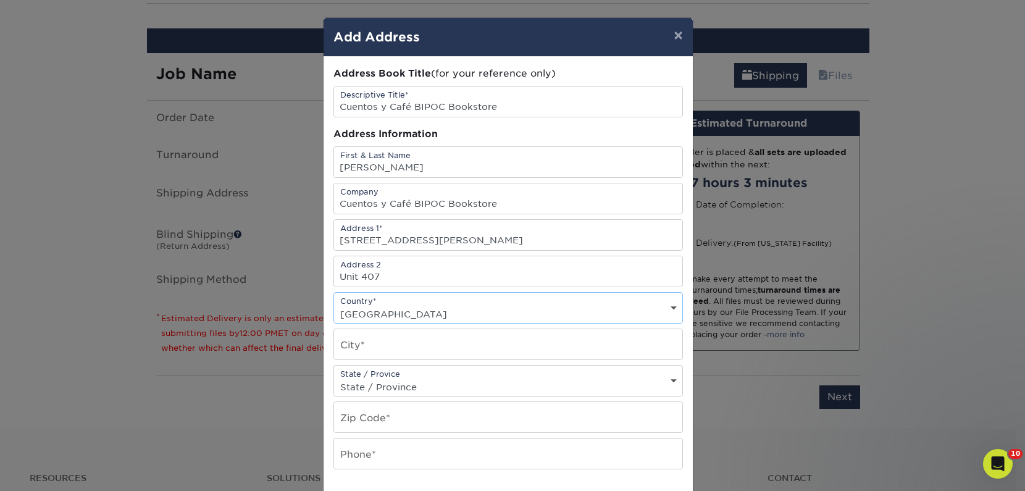
click at [334, 305] on select "Country United States Canada ----------------------------- Afghanistan Albania …" at bounding box center [508, 314] width 348 height 18
click at [364, 340] on input "text" at bounding box center [508, 344] width 348 height 30
paste input "Asheville"
type input "Asheville"
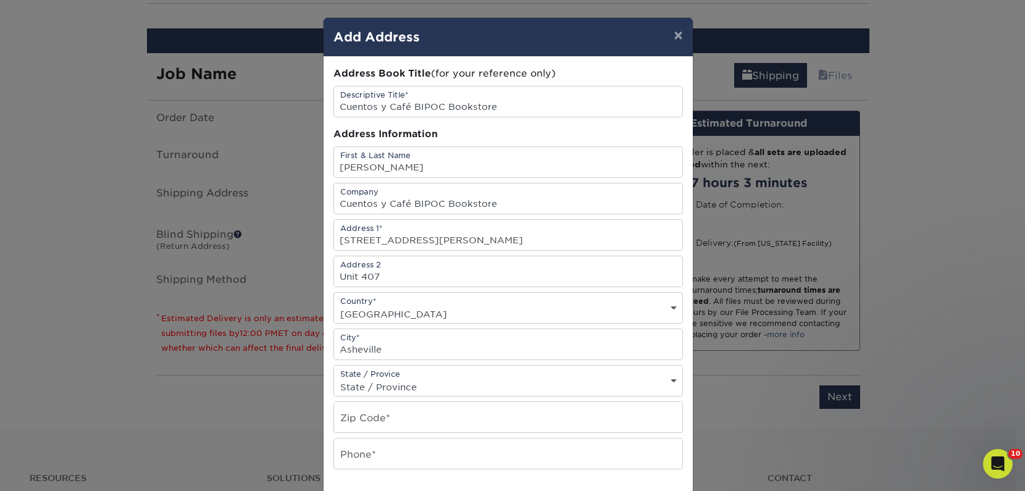
click at [354, 376] on div "State / Provice State / Province Alabama Alaska Arizona Arkansas California Col…" at bounding box center [507, 380] width 349 height 31
click at [359, 388] on select "State / Province Alabama Alaska Arizona Arkansas California Colorado Connecticu…" at bounding box center [508, 387] width 348 height 18
select select "NC"
click at [334, 378] on select "State / Province Alabama Alaska Arizona Arkansas California Colorado Connecticu…" at bounding box center [508, 387] width 348 height 18
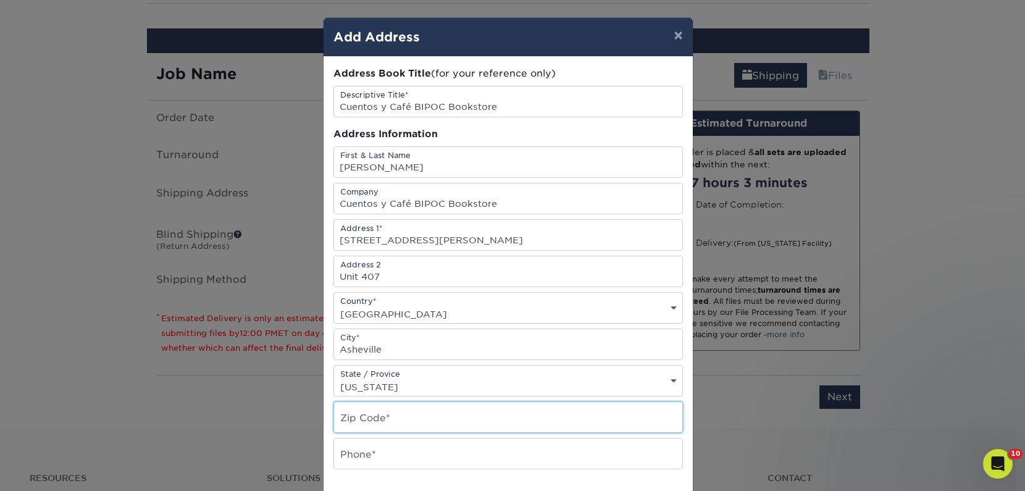
click at [393, 410] on input "text" at bounding box center [508, 417] width 348 height 30
paste input "28804"
type input "28804"
click at [378, 456] on input "text" at bounding box center [508, 453] width 348 height 30
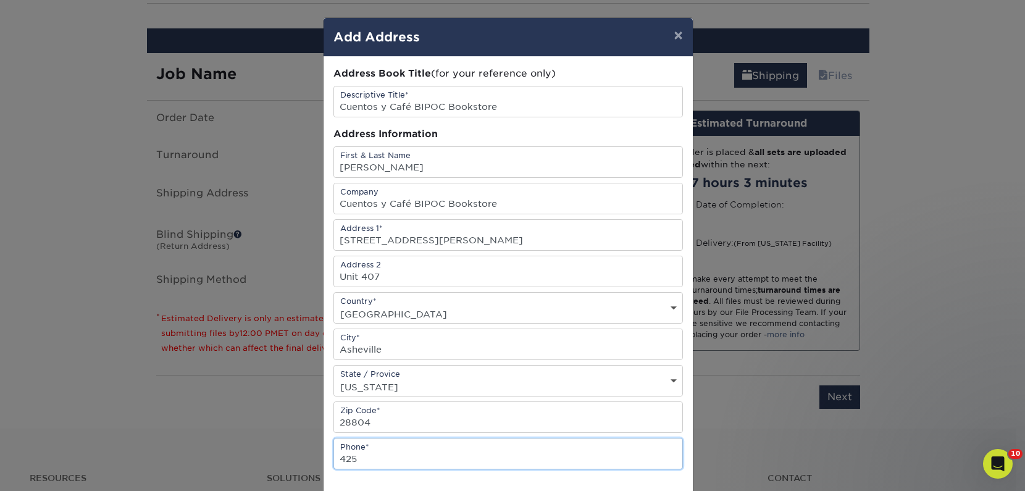
type input "4257367064"
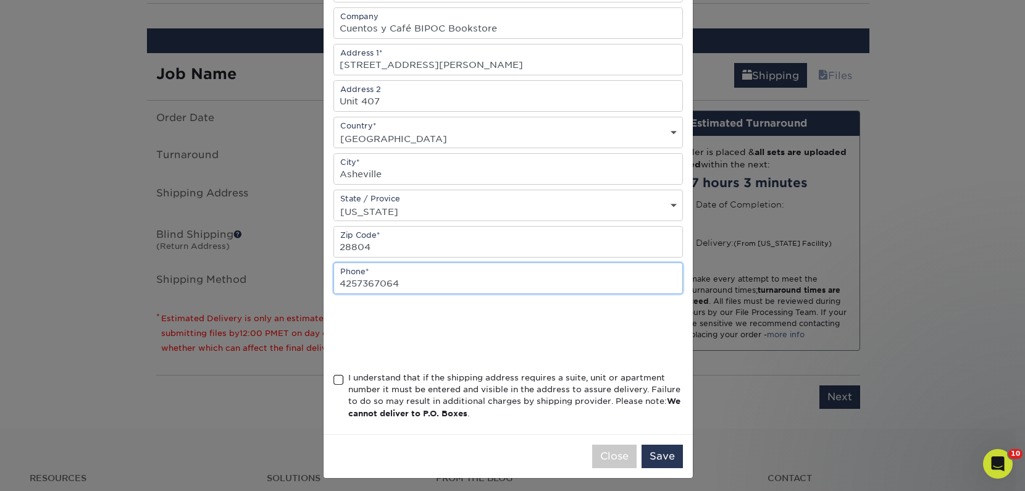
scroll to position [180, 0]
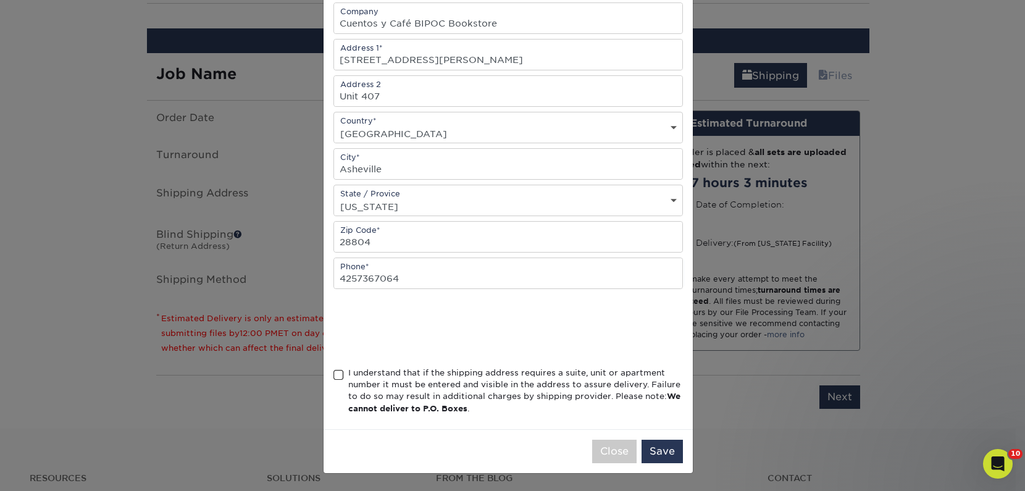
click at [336, 378] on span at bounding box center [338, 375] width 10 height 12
click at [0, 0] on input "I understand that if the shipping address requires a suite, unit or apartment n…" at bounding box center [0, 0] width 0 height 0
click at [658, 448] on button "Save" at bounding box center [661, 450] width 41 height 23
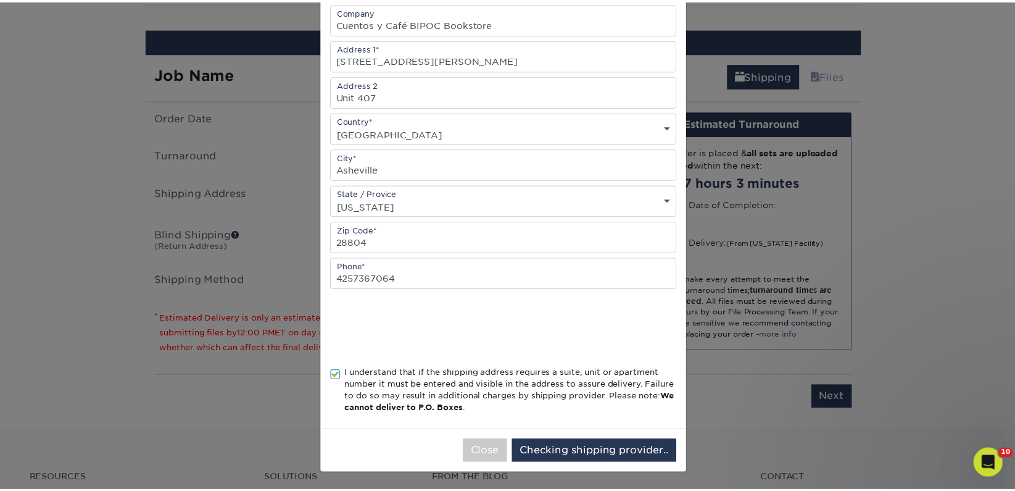
scroll to position [0, 0]
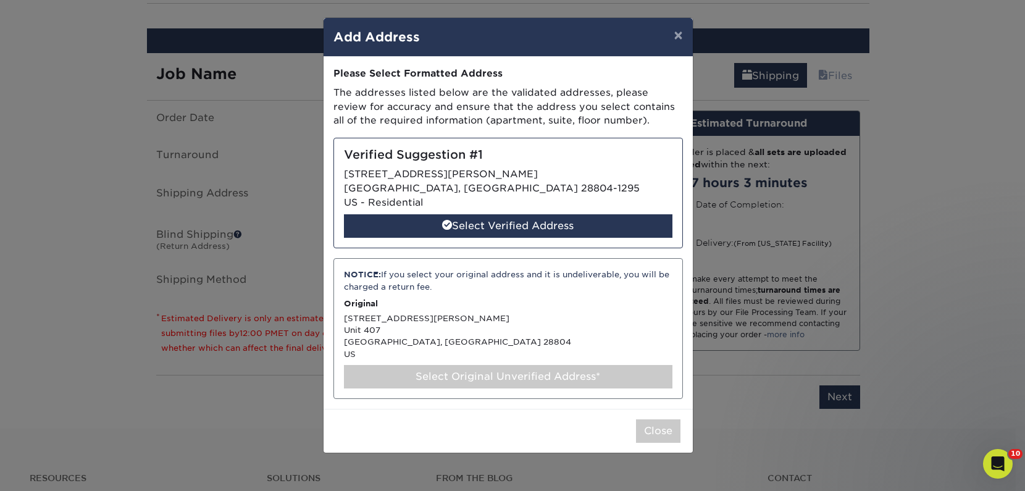
click at [535, 382] on div "Select Original Unverified Address*" at bounding box center [508, 376] width 328 height 23
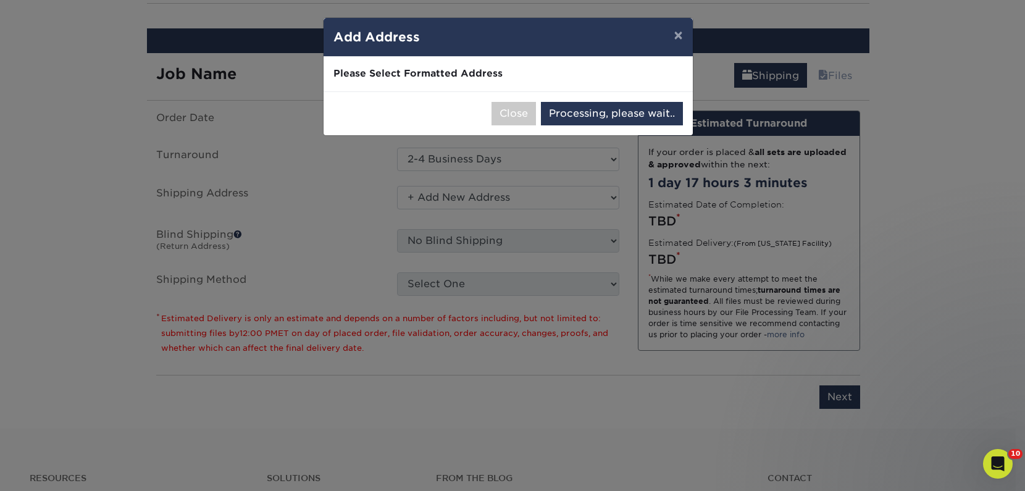
select select "285362"
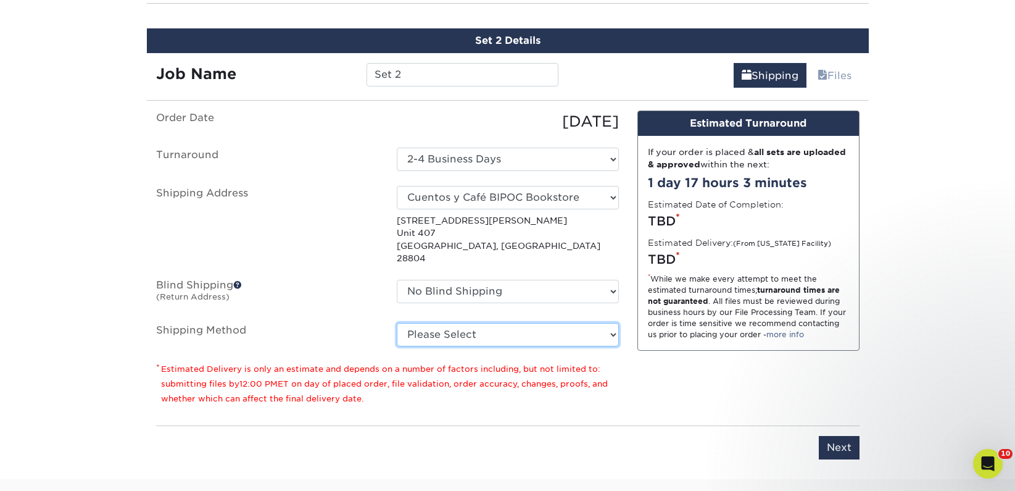
click at [533, 323] on select "Please Select Ground Shipping (+$36.50) 3 Day Shipping Service (+$44.27) 2 Day …" at bounding box center [508, 334] width 222 height 23
select select "03"
click at [397, 323] on select "Please Select Ground Shipping (+$36.50) 3 Day Shipping Service (+$44.27) 2 Day …" at bounding box center [508, 334] width 222 height 23
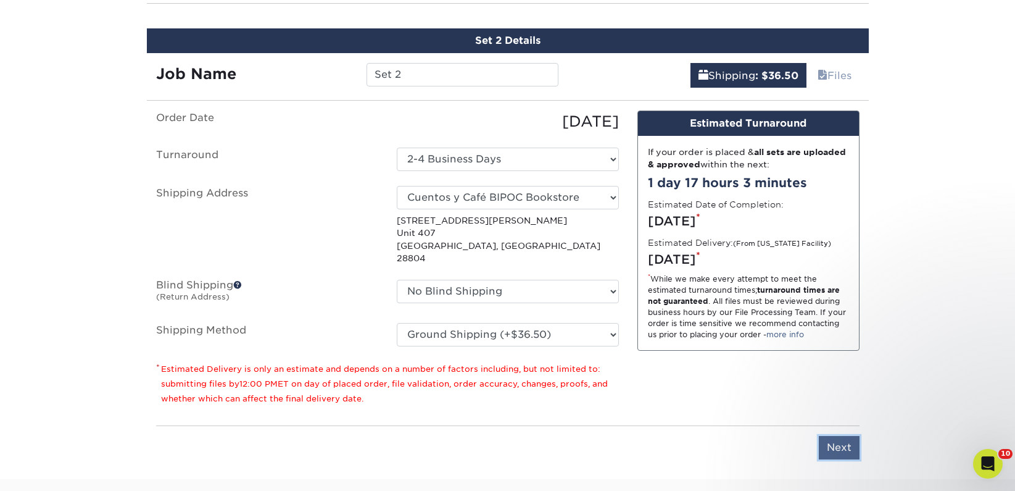
click at [838, 436] on input "Next" at bounding box center [839, 447] width 41 height 23
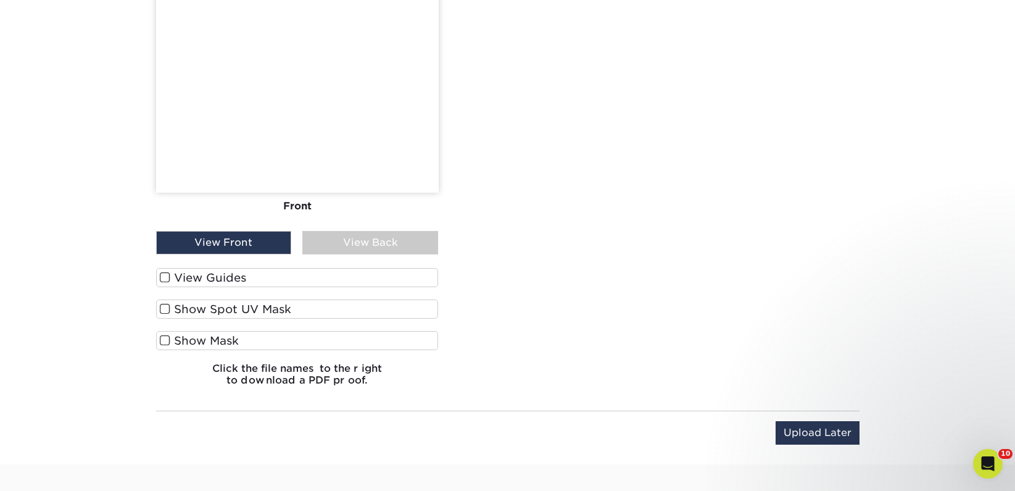
click at [234, 280] on label "View Guides" at bounding box center [297, 277] width 283 height 19
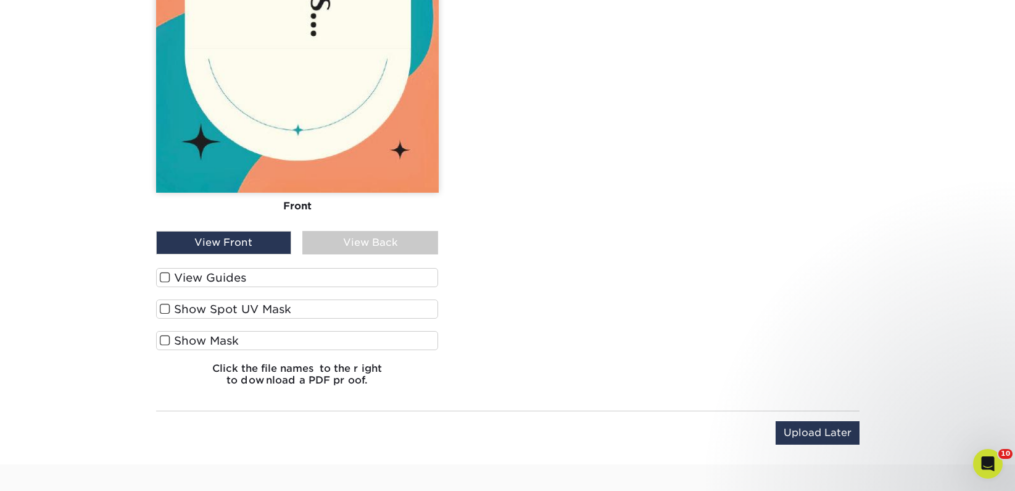
click at [0, 0] on input "View Guides" at bounding box center [0, 0] width 0 height 0
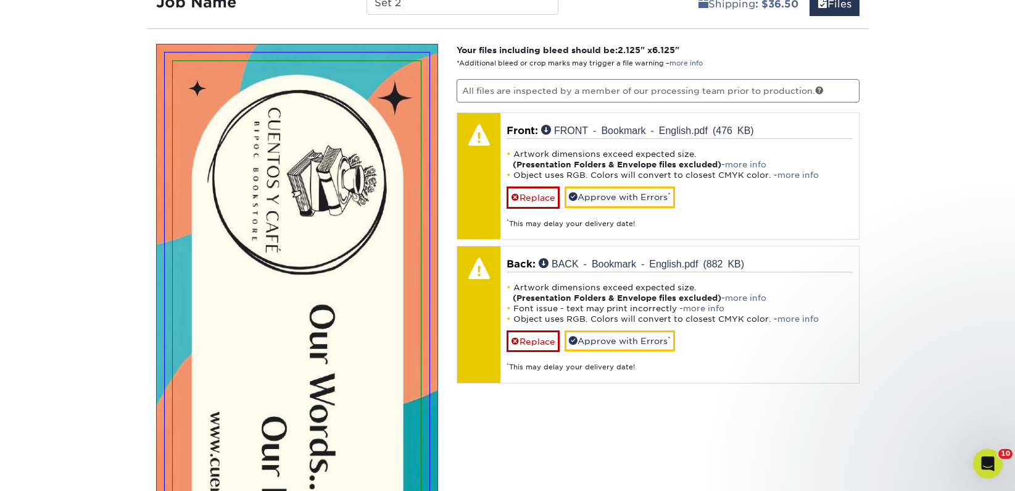
scroll to position [710, 0]
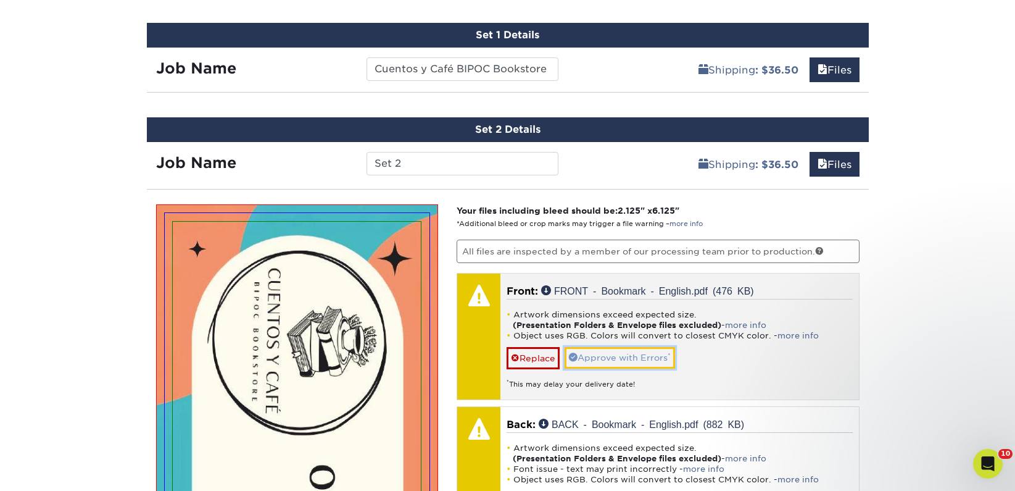
click at [595, 361] on link "Approve with Errors *" at bounding box center [620, 357] width 110 height 21
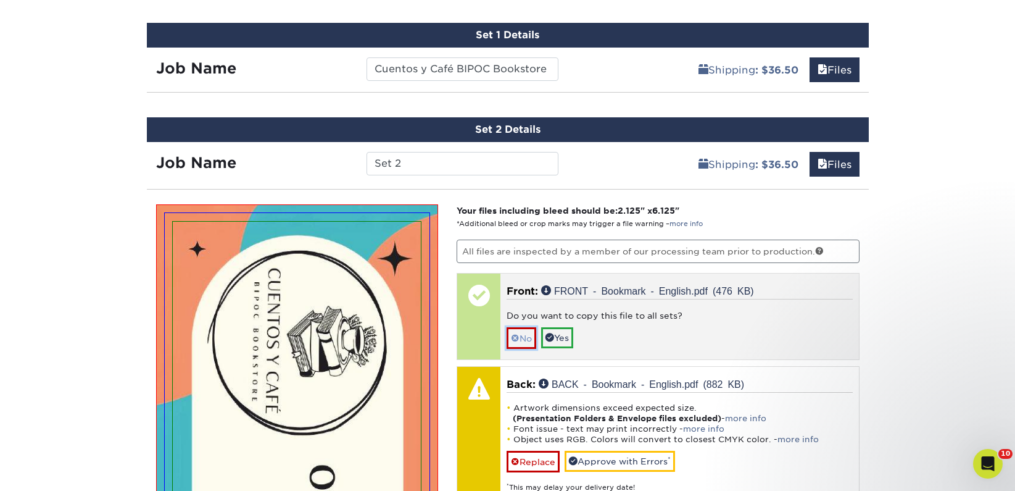
click at [522, 335] on link "No" at bounding box center [522, 338] width 30 height 22
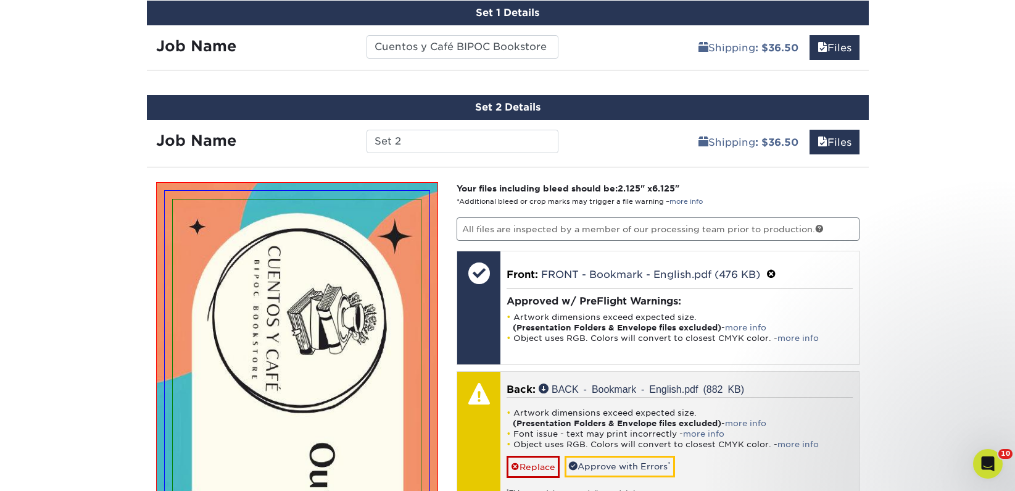
scroll to position [809, 0]
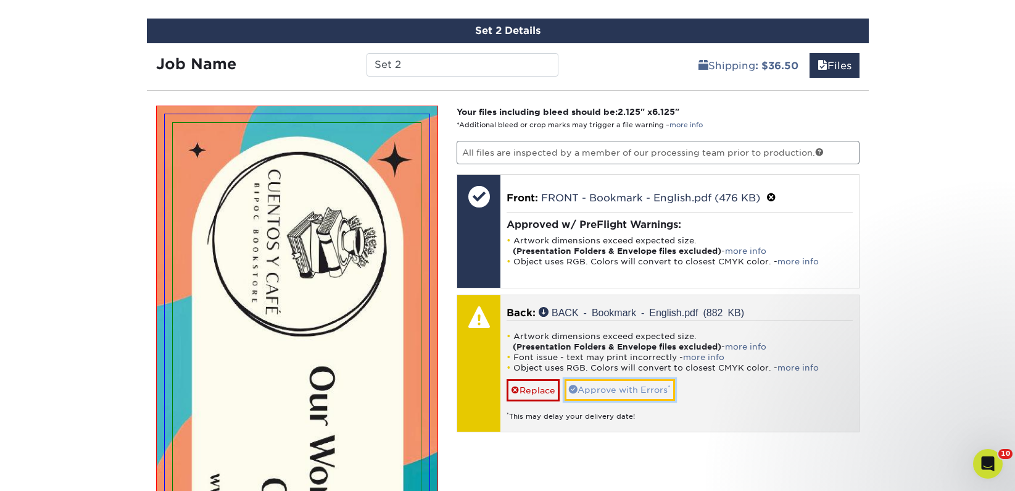
click at [589, 387] on link "Approve with Errors *" at bounding box center [620, 389] width 110 height 21
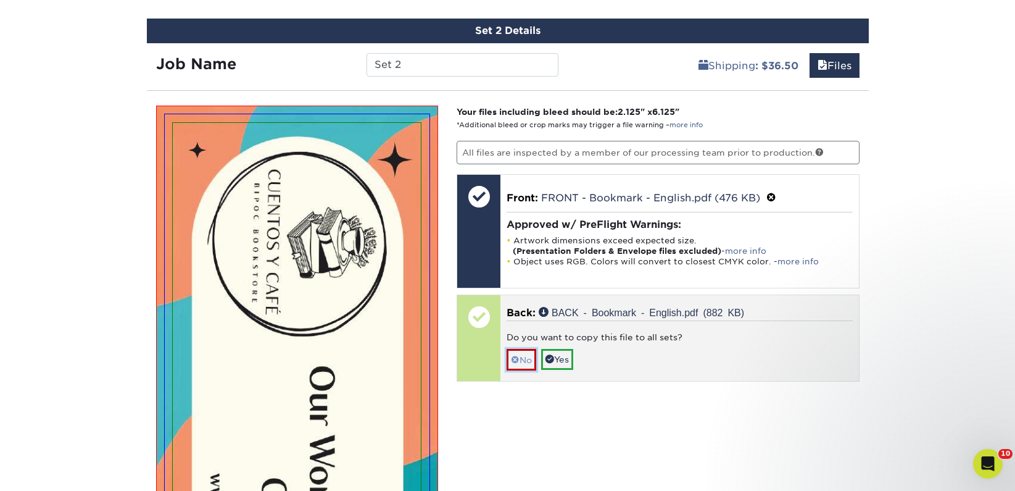
click at [523, 358] on link "No" at bounding box center [522, 360] width 30 height 22
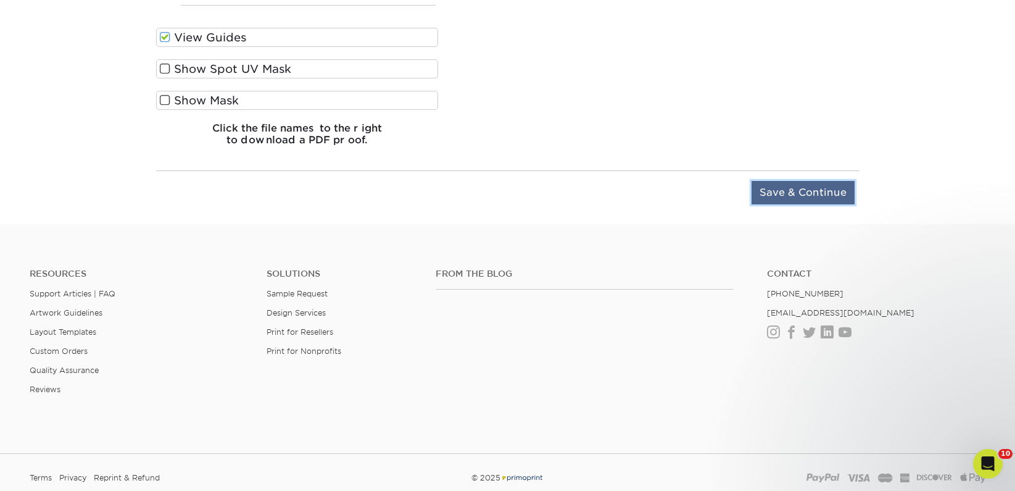
click at [800, 189] on input "Save & Continue" at bounding box center [803, 192] width 103 height 23
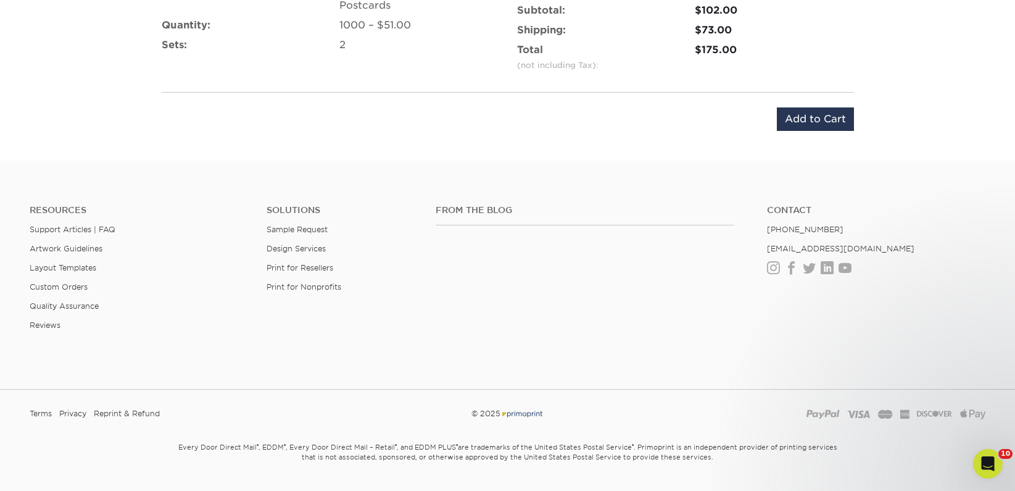
scroll to position [885, 0]
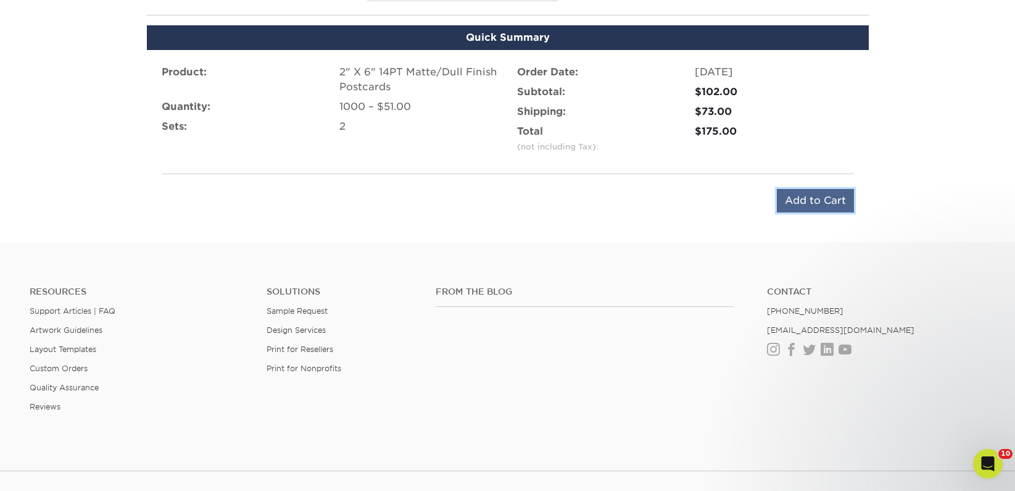
click at [812, 198] on input "Add to Cart" at bounding box center [815, 200] width 77 height 23
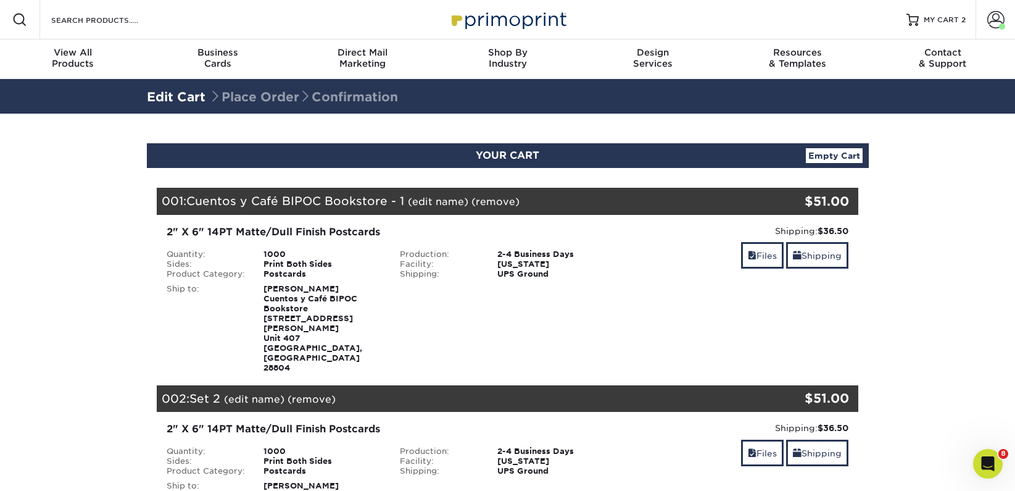
click at [243, 393] on link "(edit name)" at bounding box center [254, 399] width 60 height 12
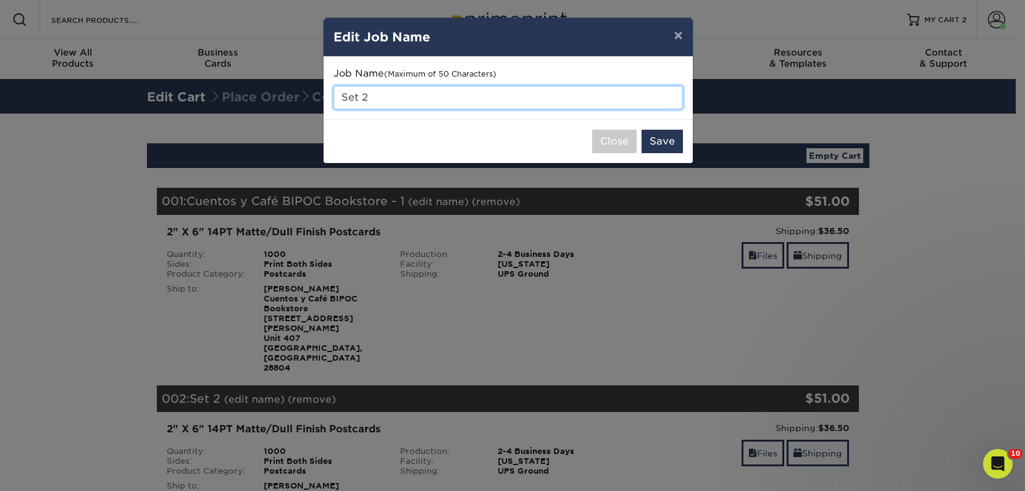
click at [396, 104] on input "Set 2" at bounding box center [507, 97] width 349 height 23
drag, startPoint x: 358, startPoint y: 100, endPoint x: 335, endPoint y: 98, distance: 23.0
click at [335, 98] on input "Set 2" at bounding box center [507, 97] width 349 height 23
drag, startPoint x: 514, startPoint y: 98, endPoint x: 330, endPoint y: 101, distance: 183.3
click at [330, 101] on div "Job Name (Maximum of 50 Characters) Cuentos y Cafe BIPOC Bookstore - 2" at bounding box center [507, 88] width 369 height 62
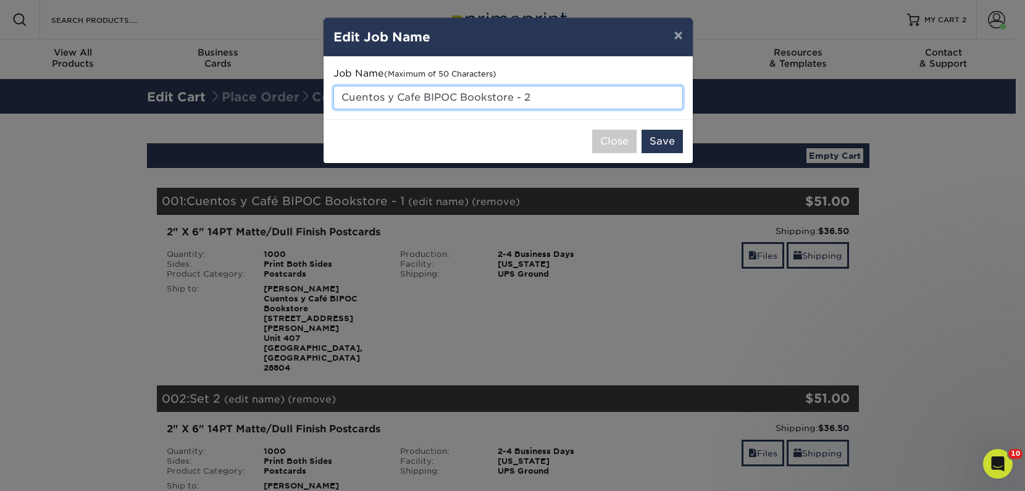
paste input "é"
type input "Cuentos y Café BIPOC Bookstore - 2"
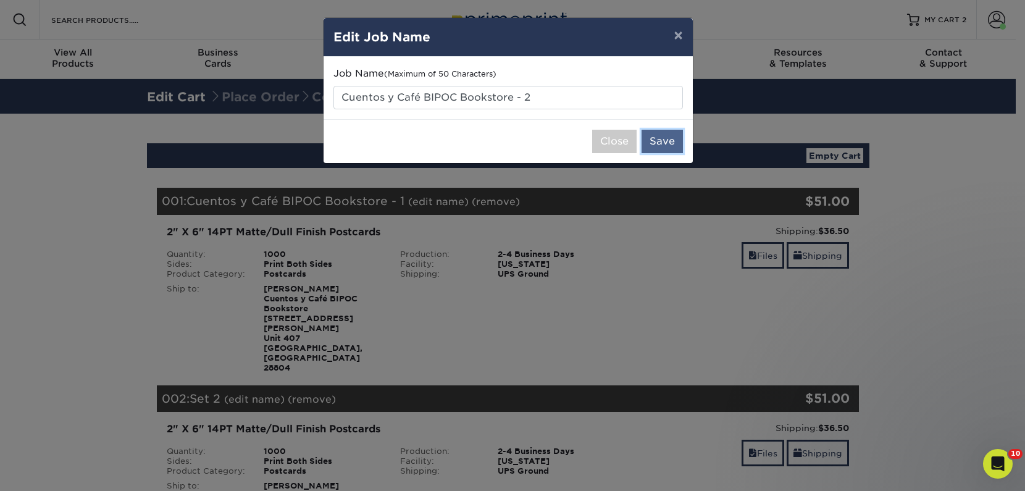
click at [657, 143] on button "Save" at bounding box center [661, 141] width 41 height 23
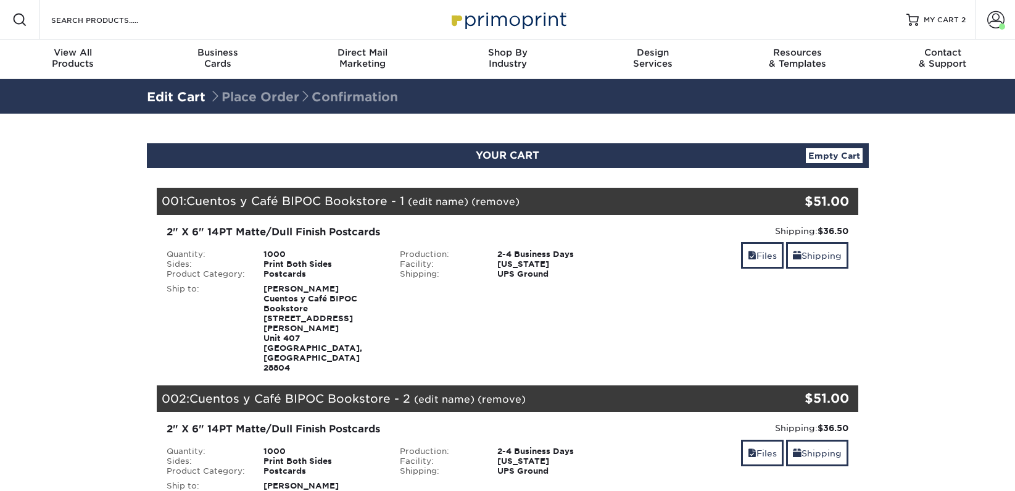
click at [436, 205] on link "(edit name)" at bounding box center [438, 202] width 60 height 12
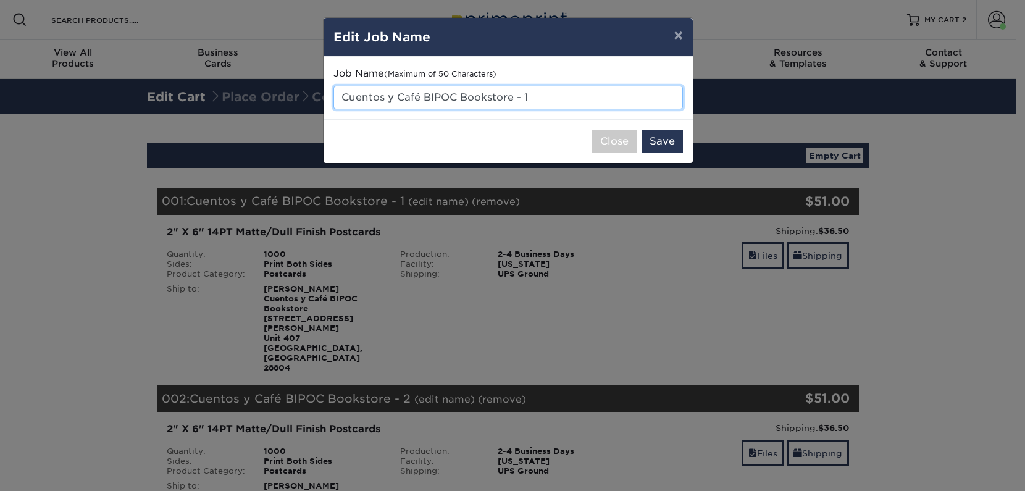
drag, startPoint x: 538, startPoint y: 97, endPoint x: 525, endPoint y: 99, distance: 12.5
click at [525, 99] on input "Cuentos y Café BIPOC Bookstore - 1" at bounding box center [507, 97] width 349 height 23
type input "Cuentos y Café BIPOC Bookstore - Spanish"
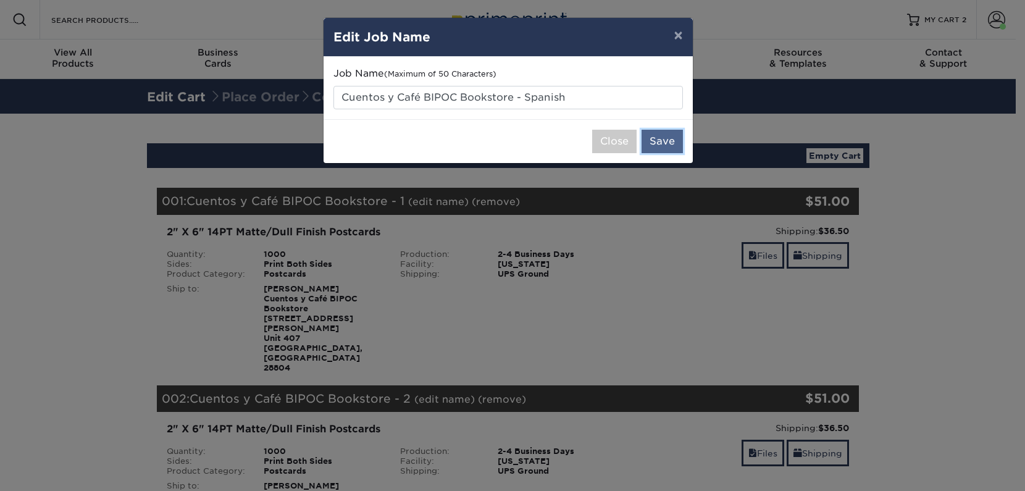
click at [670, 140] on button "Save" at bounding box center [661, 141] width 41 height 23
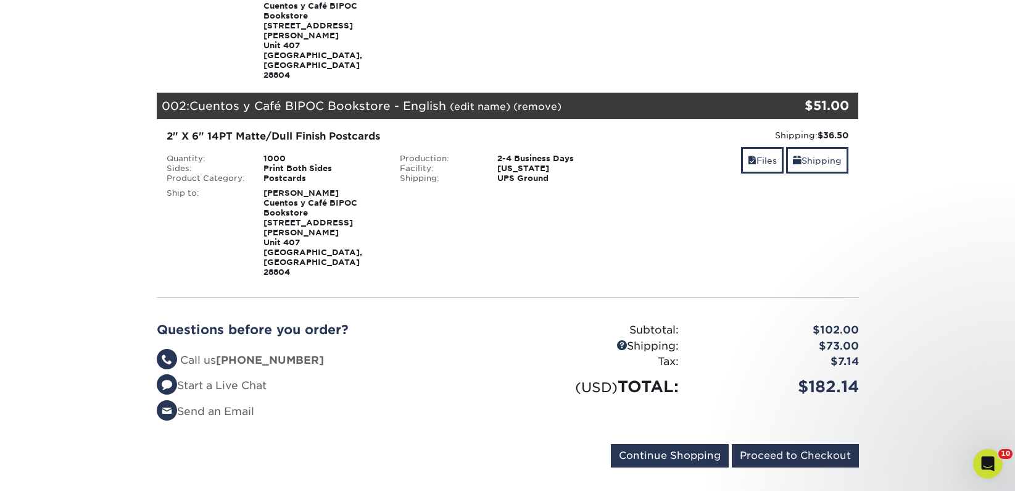
scroll to position [467, 0]
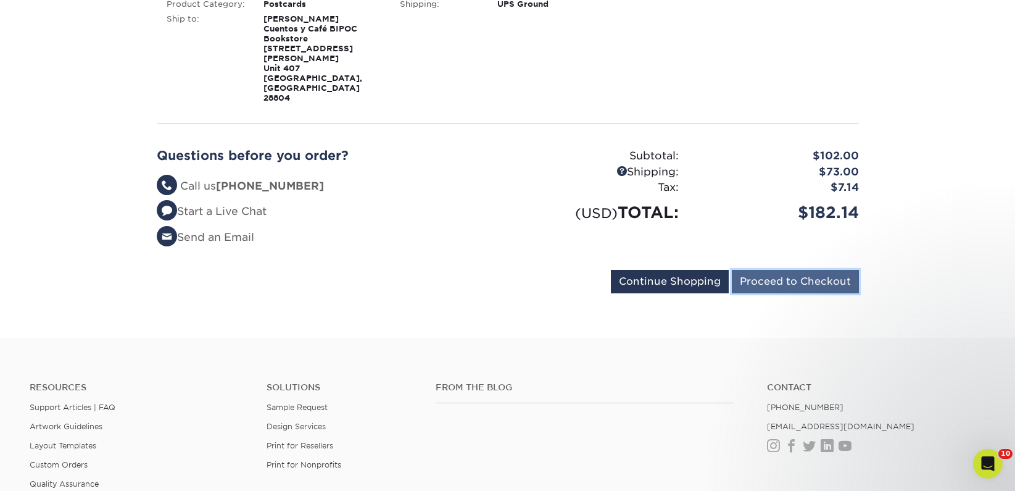
click at [784, 270] on input "Proceed to Checkout" at bounding box center [795, 281] width 127 height 23
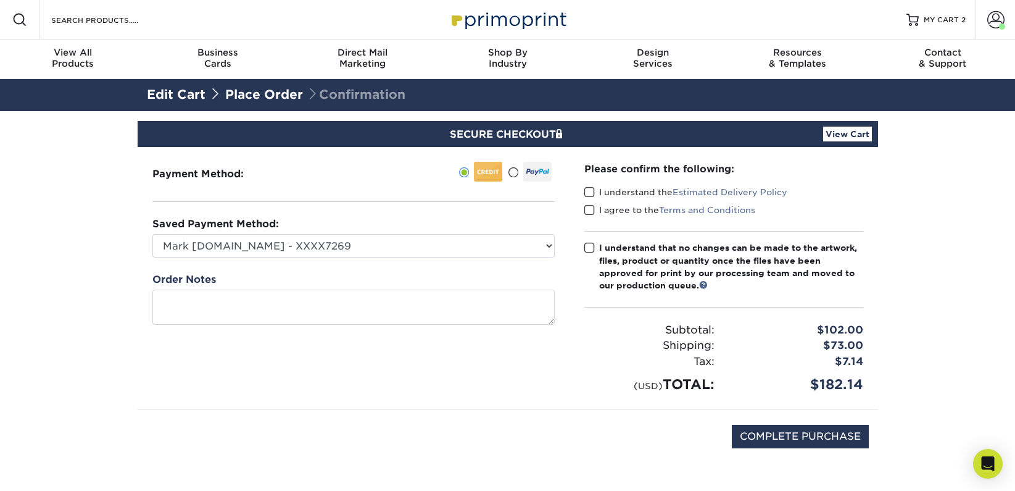
click at [594, 191] on label "I understand the Estimated Delivery Policy" at bounding box center [686, 192] width 203 height 12
click at [0, 0] on input "I understand the Estimated Delivery Policy" at bounding box center [0, 0] width 0 height 0
click at [593, 204] on span at bounding box center [590, 210] width 10 height 12
click at [0, 0] on input "I agree to the Terms and Conditions" at bounding box center [0, 0] width 0 height 0
click at [591, 241] on label "I understand that no changes can be made to the artwork, files, product or quan…" at bounding box center [724, 266] width 279 height 51
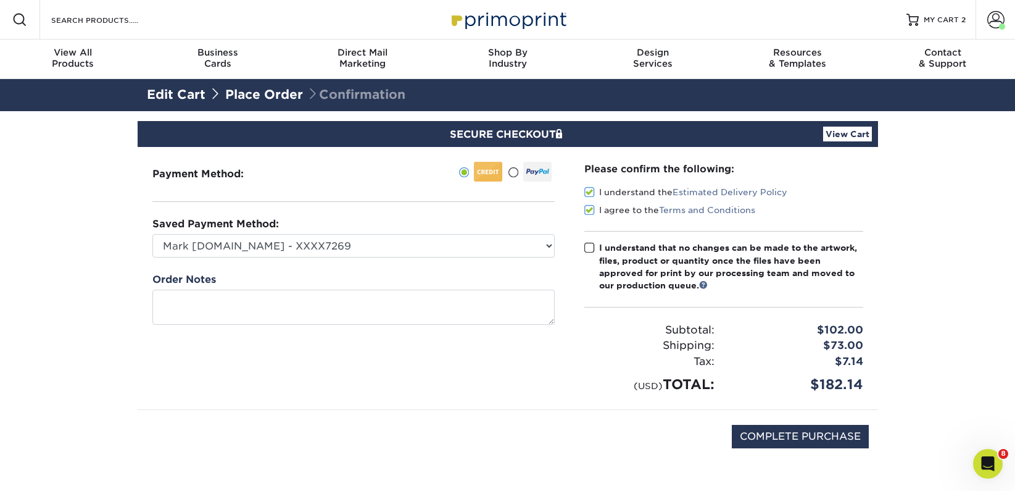
click at [0, 0] on input "I understand that no changes can be made to the artwork, files, product or quan…" at bounding box center [0, 0] width 0 height 0
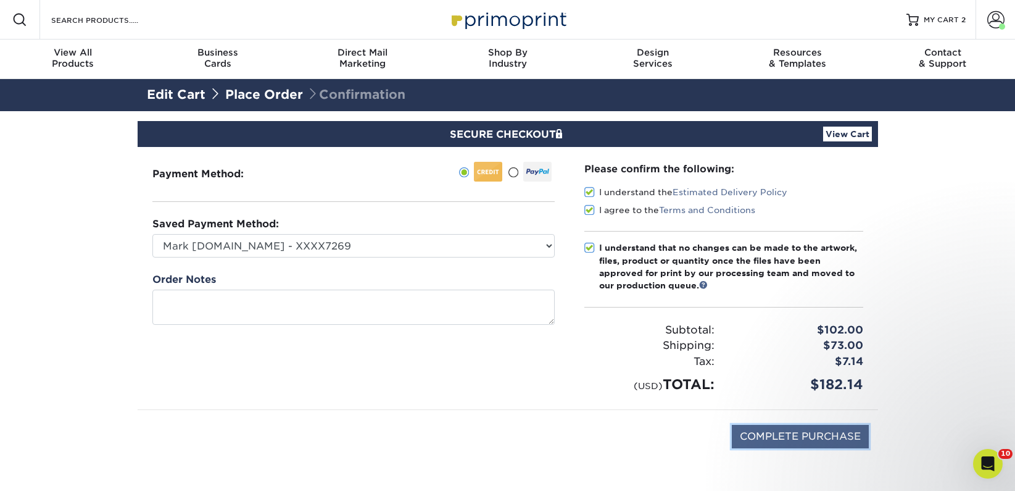
click at [775, 433] on input "COMPLETE PURCHASE" at bounding box center [800, 436] width 137 height 23
type input "PROCESSING, PLEASE WAIT..."
